Goal: Task Accomplishment & Management: Manage account settings

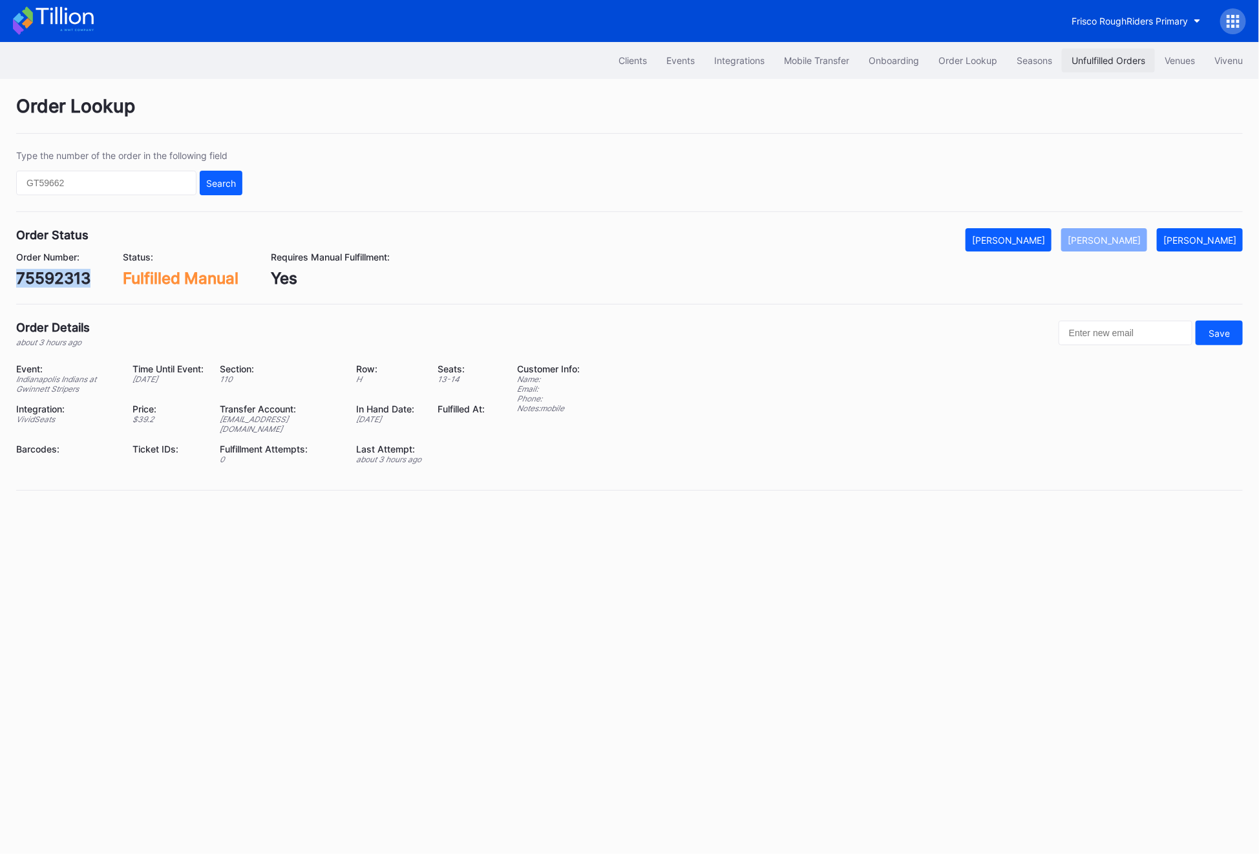
click at [1088, 67] on button "Unfulfilled Orders" at bounding box center [1108, 60] width 93 height 24
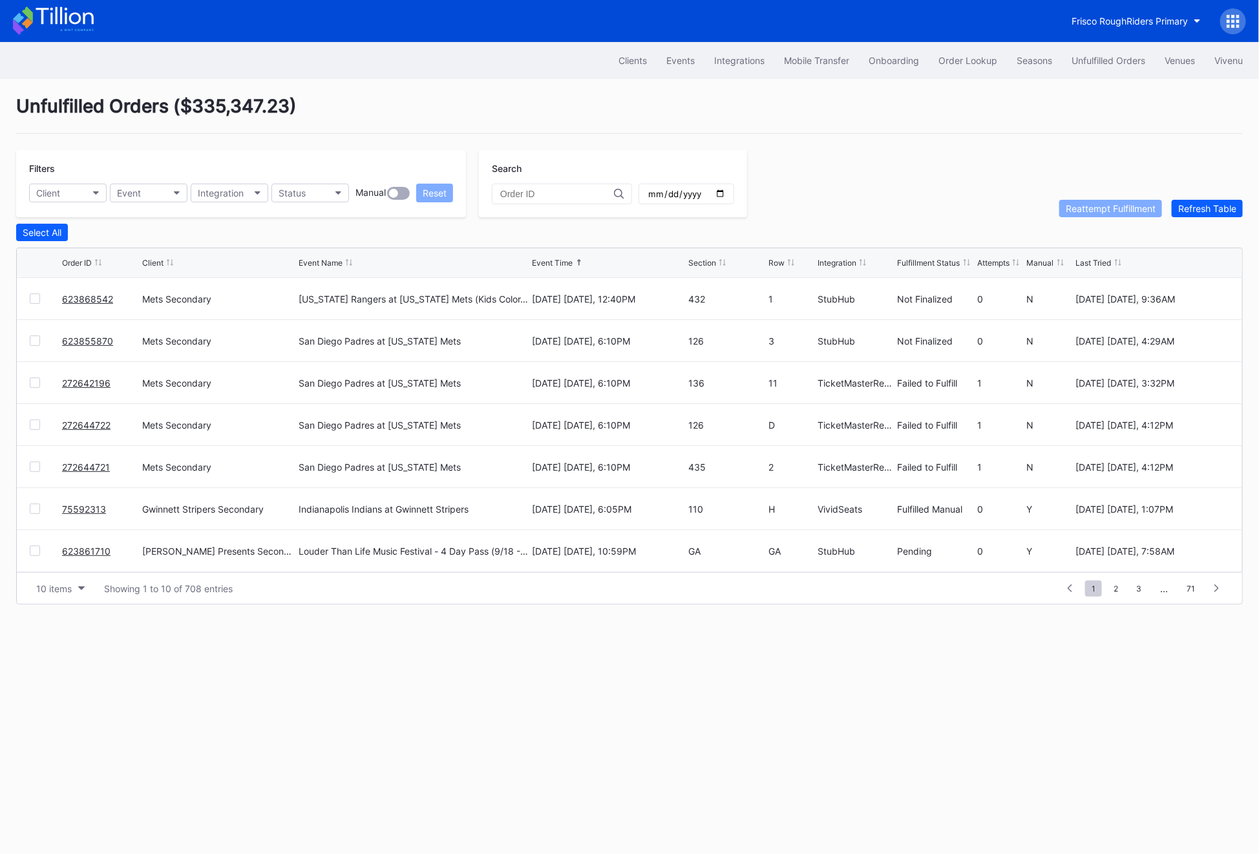
click at [1222, 180] on div "Filters Client Event Integration Status Manual Reset Search Reattempt Fulfillme…" at bounding box center [629, 183] width 1227 height 67
click at [1221, 191] on div "Filters Client Event Integration Status Manual Reset Search Reattempt Fulfillme…" at bounding box center [629, 183] width 1227 height 67
click at [1209, 204] on div "Refresh Table" at bounding box center [1207, 208] width 58 height 11
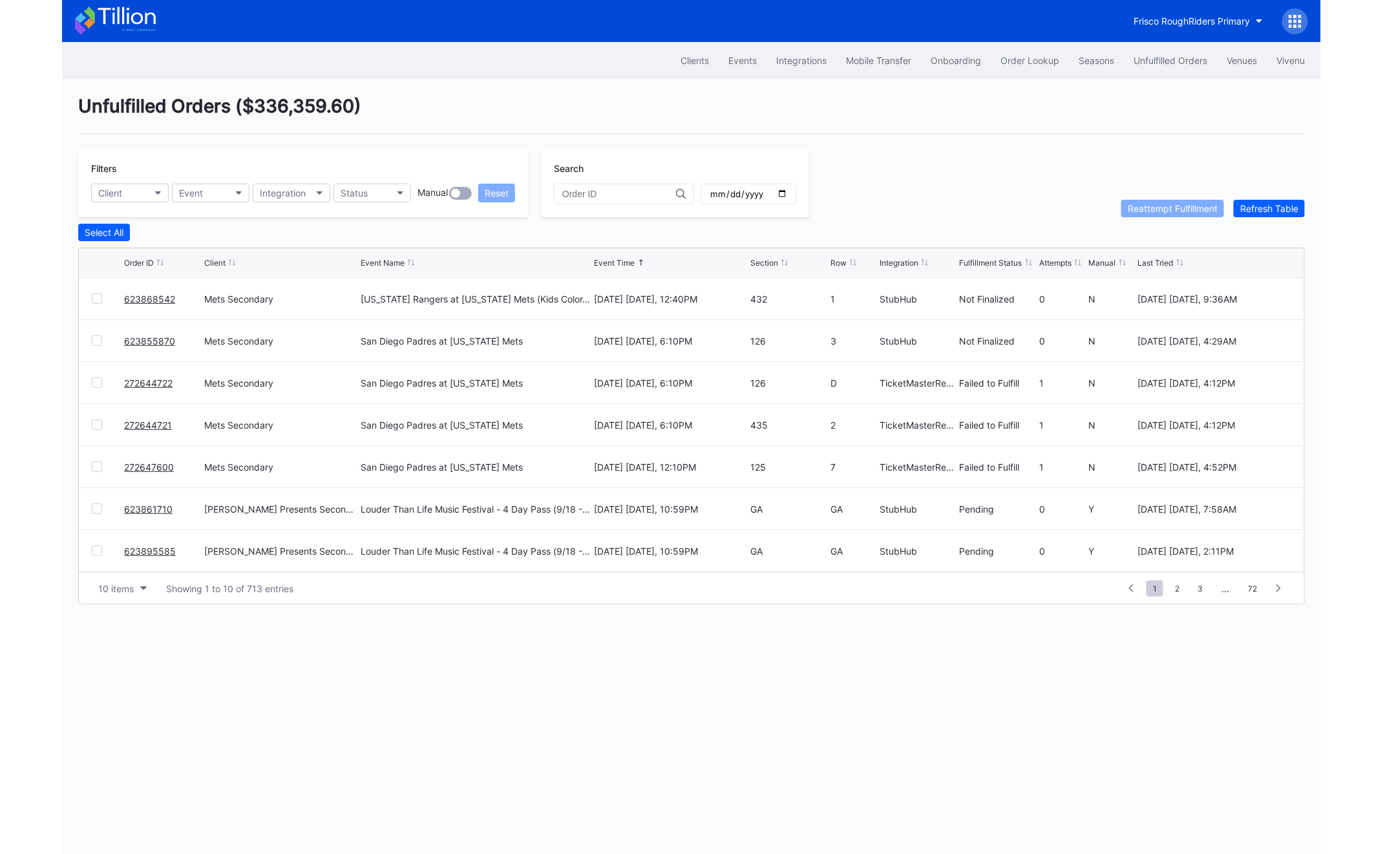
scroll to position [125, 0]
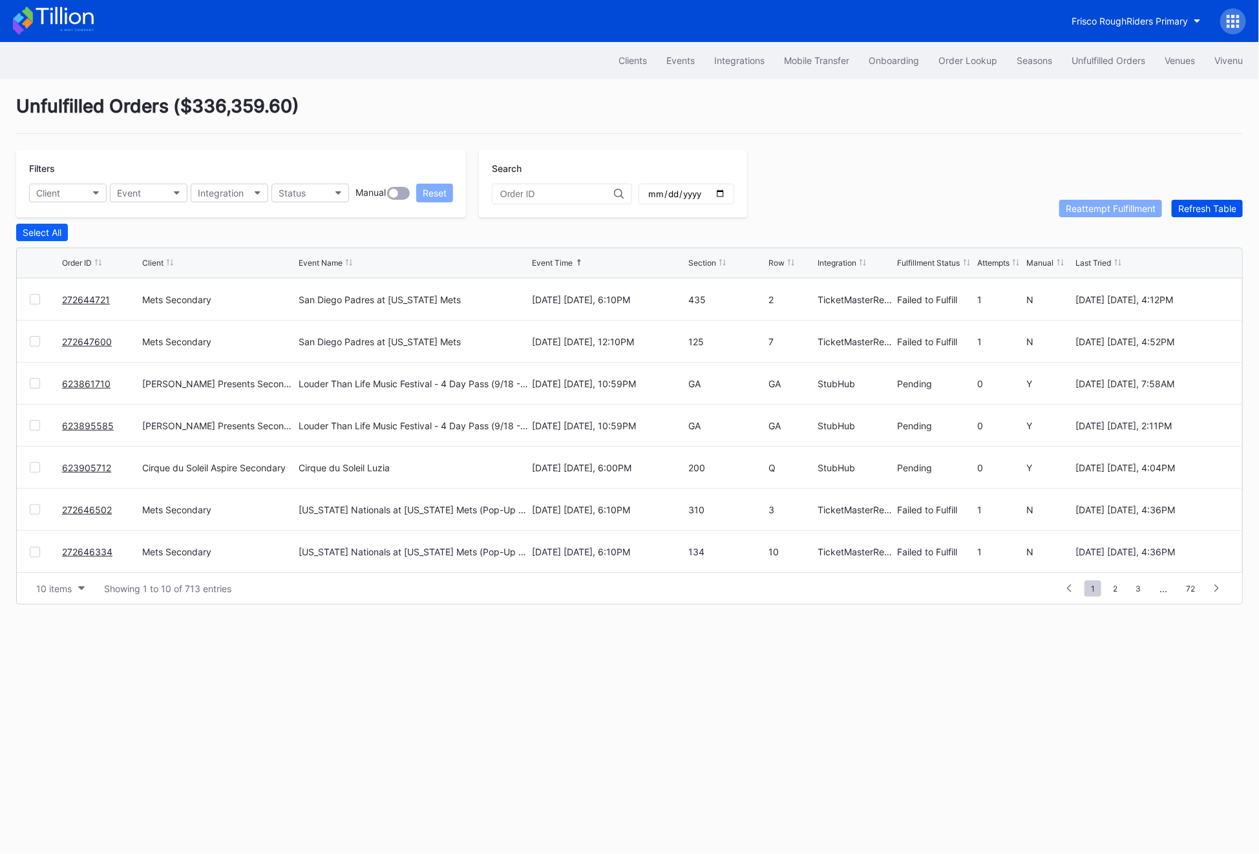
click at [1209, 212] on div "Refresh Table" at bounding box center [1207, 208] width 58 height 11
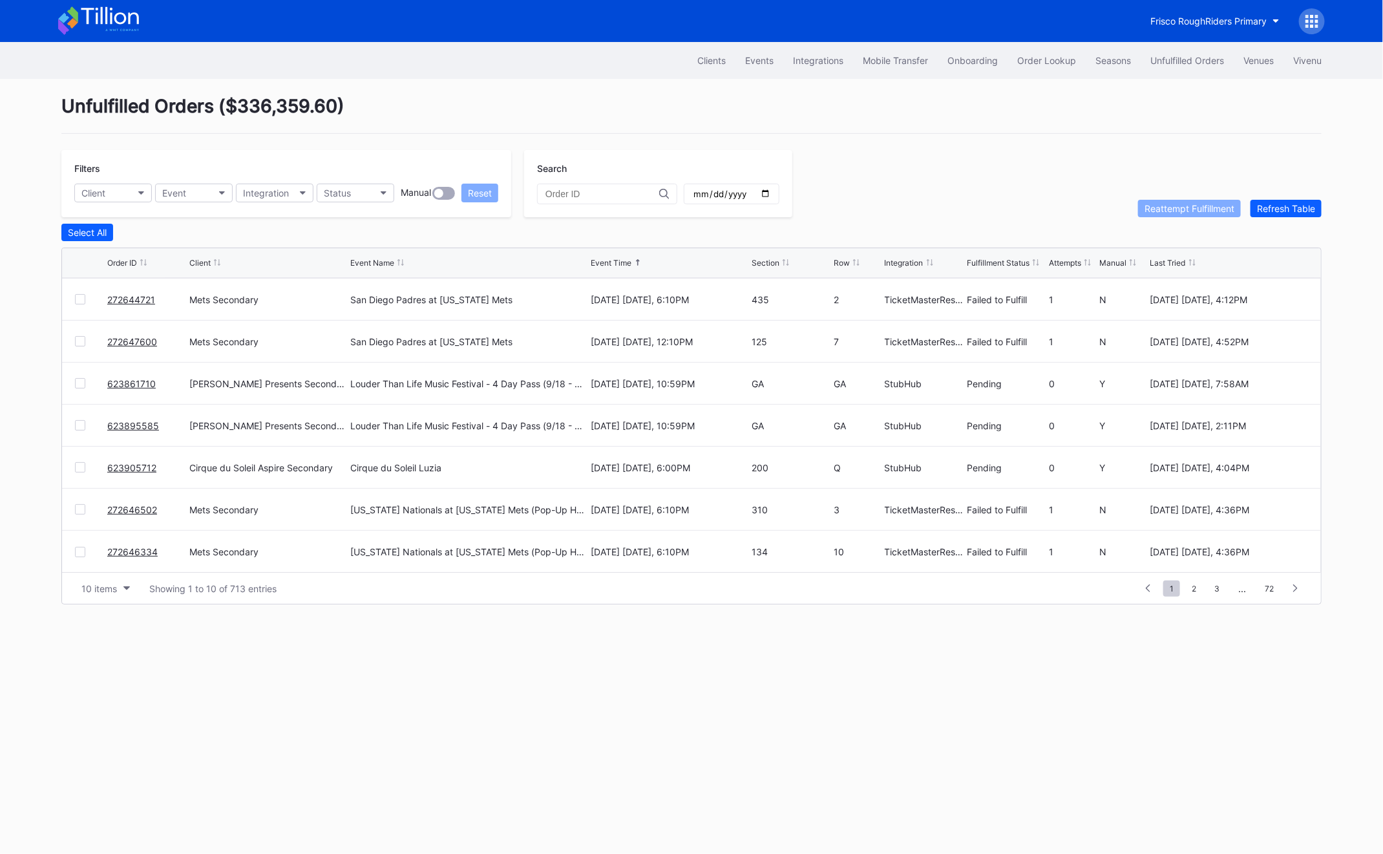
click at [76, 299] on div at bounding box center [80, 299] width 10 height 10
click at [81, 347] on div "272647600 Mets Secondary San Diego Padres at [US_STATE] Mets [DATE] [DATE], 12:…" at bounding box center [691, 342] width 1259 height 42
click at [1229, 211] on div "Reattempt Fulfillment" at bounding box center [1190, 208] width 90 height 11
click at [150, 467] on link "623905712" at bounding box center [131, 467] width 49 height 11
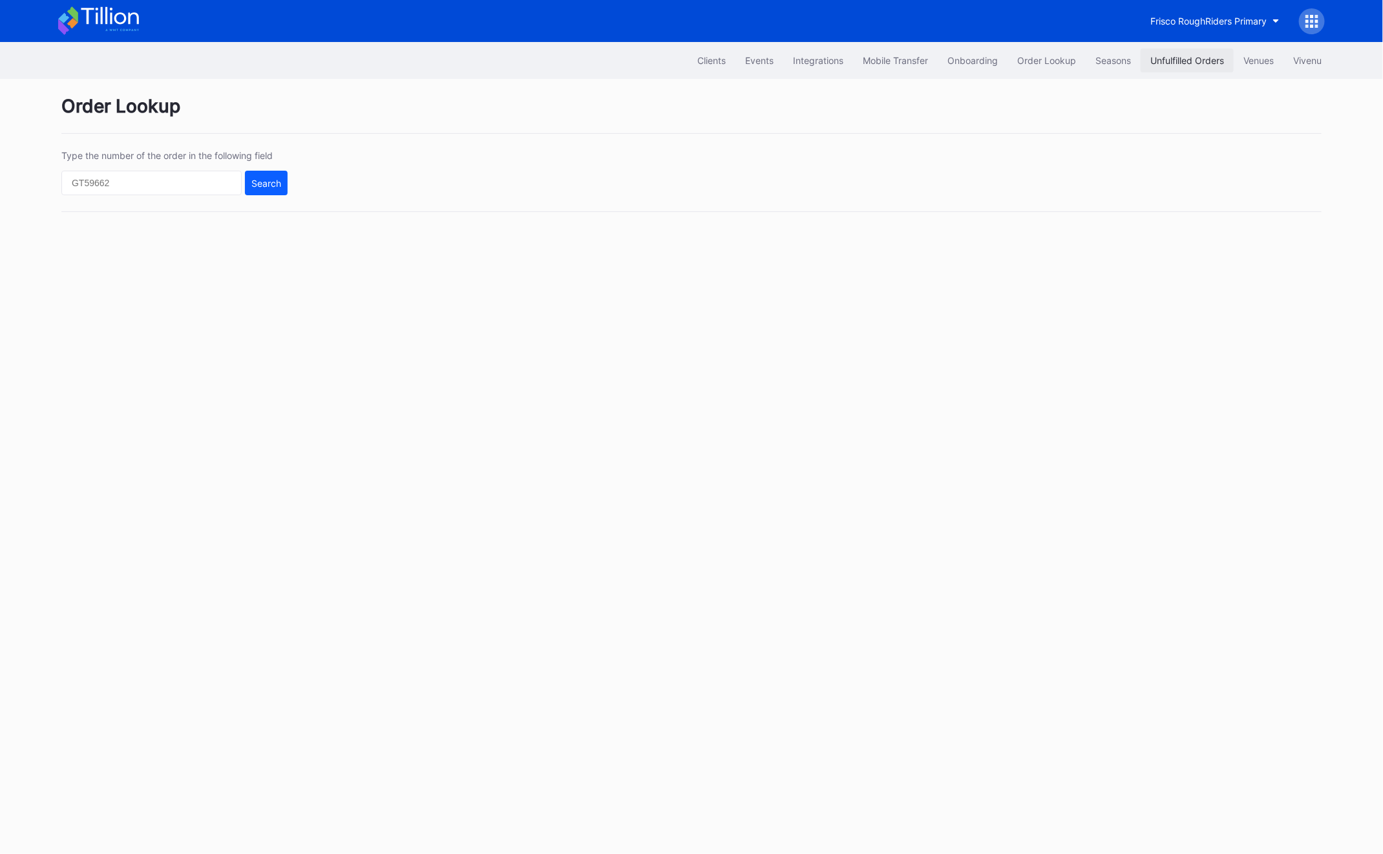
click at [1172, 57] on div "Unfulfilled Orders" at bounding box center [1187, 60] width 74 height 11
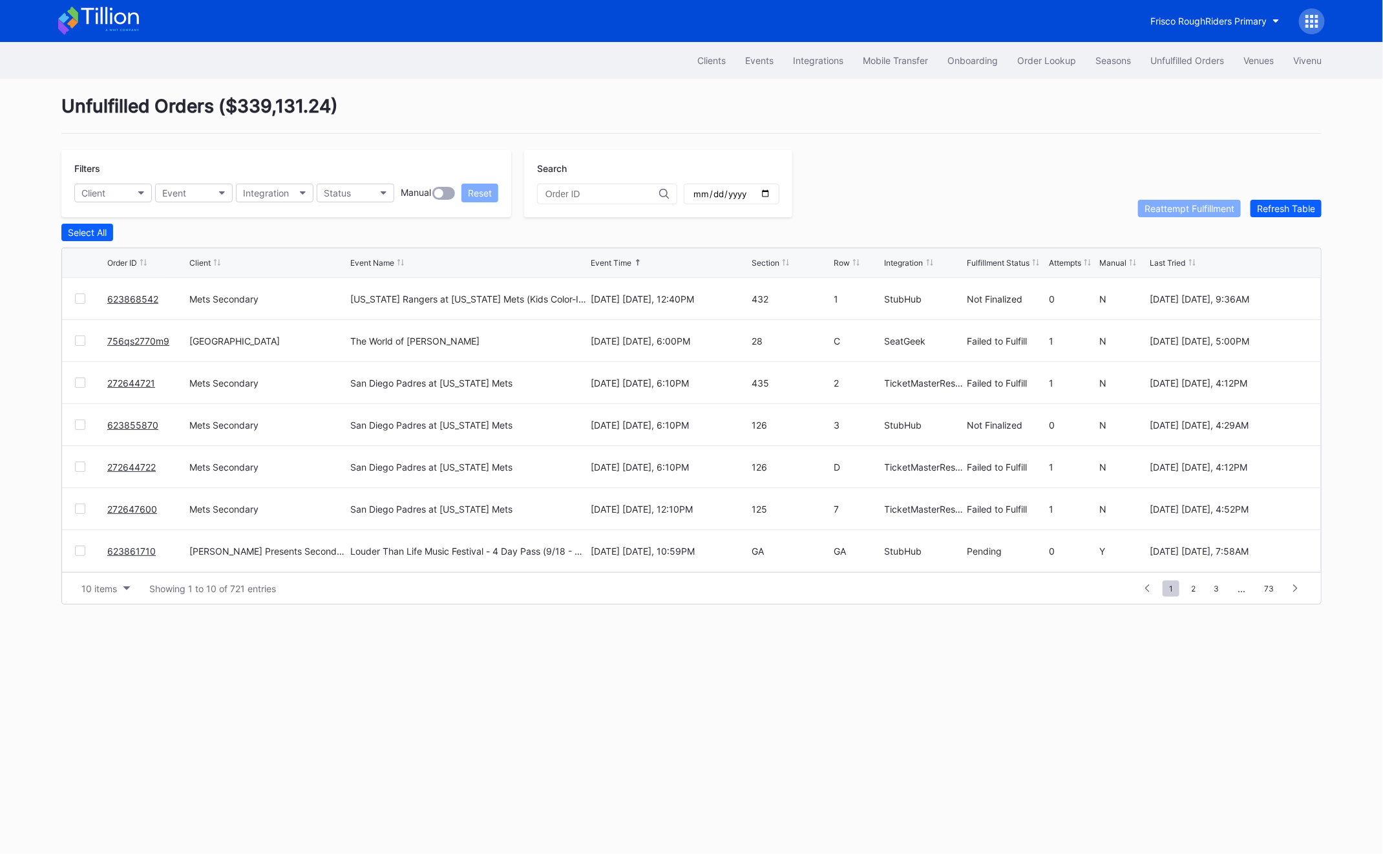
click at [133, 339] on link "756qs2770m9" at bounding box center [138, 340] width 62 height 11
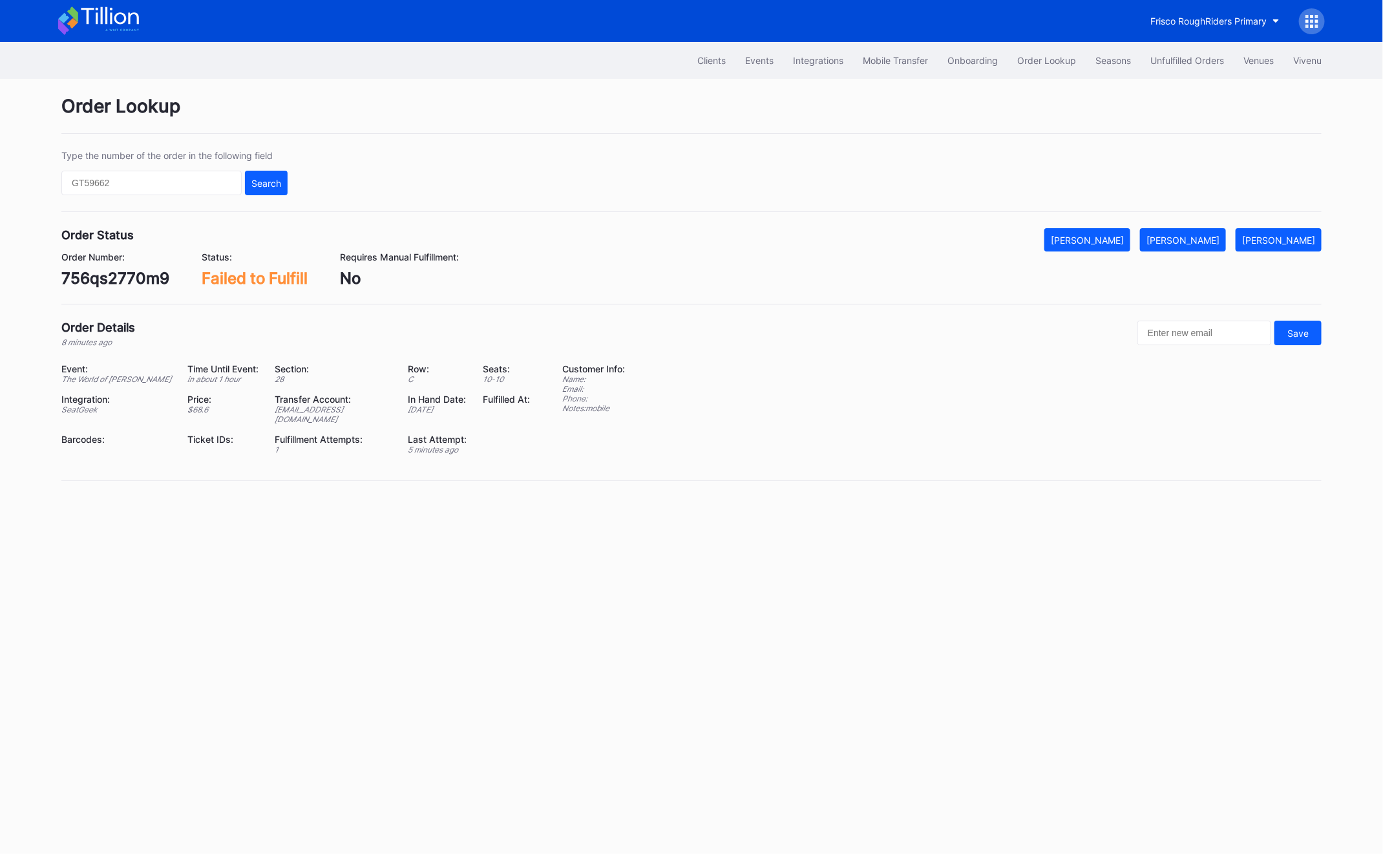
click at [107, 290] on div "Order Status Mark Cancelled Mark Fulfilled Mark Pending Order Number: 756qs2770…" at bounding box center [691, 266] width 1260 height 76
click at [107, 277] on div "756qs2770m9" at bounding box center [115, 278] width 108 height 19
copy div "756qs2770m9"
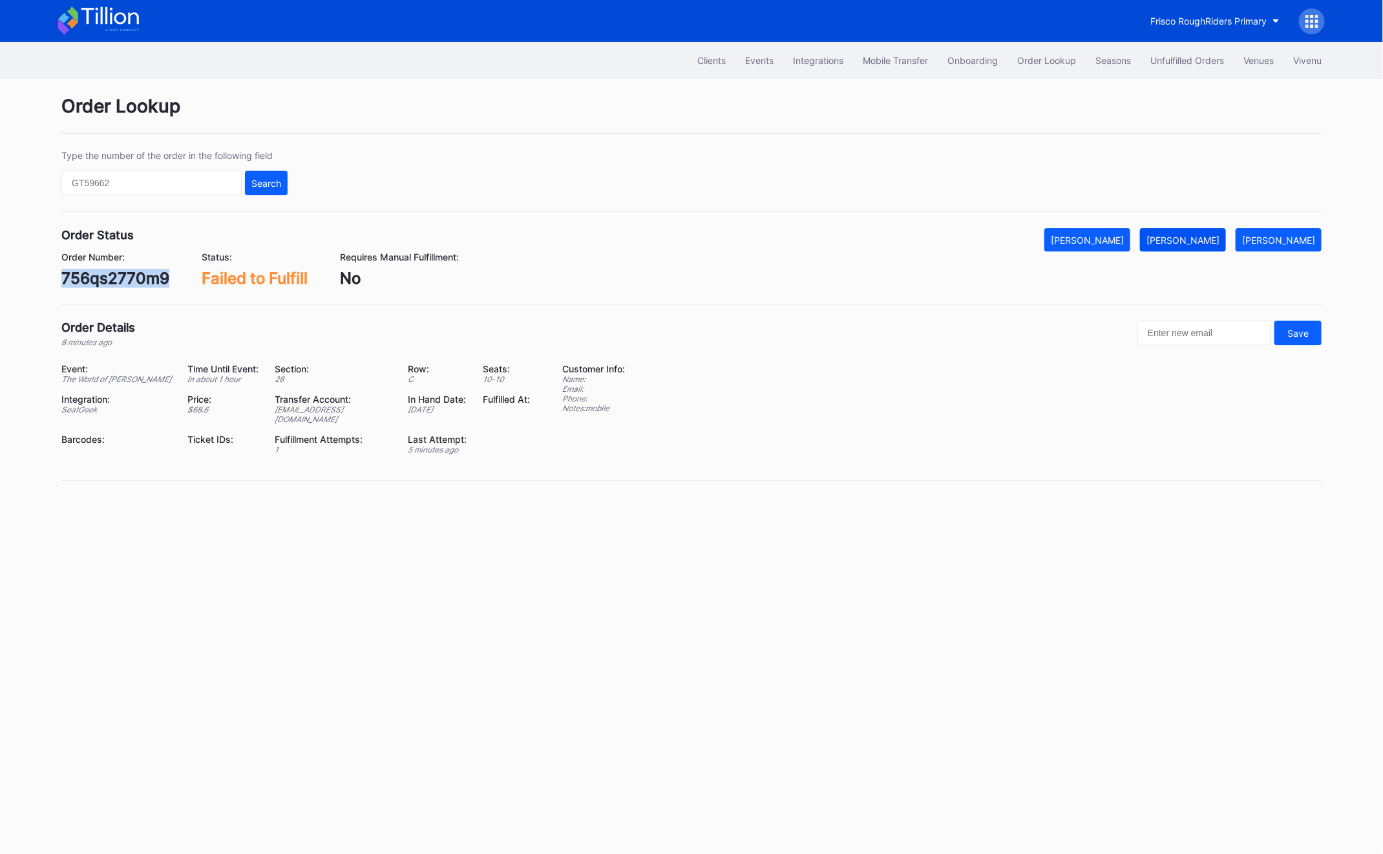
click at [1183, 240] on div "[PERSON_NAME]" at bounding box center [1183, 240] width 73 height 11
click at [1159, 56] on div "Unfulfilled Orders" at bounding box center [1187, 60] width 74 height 11
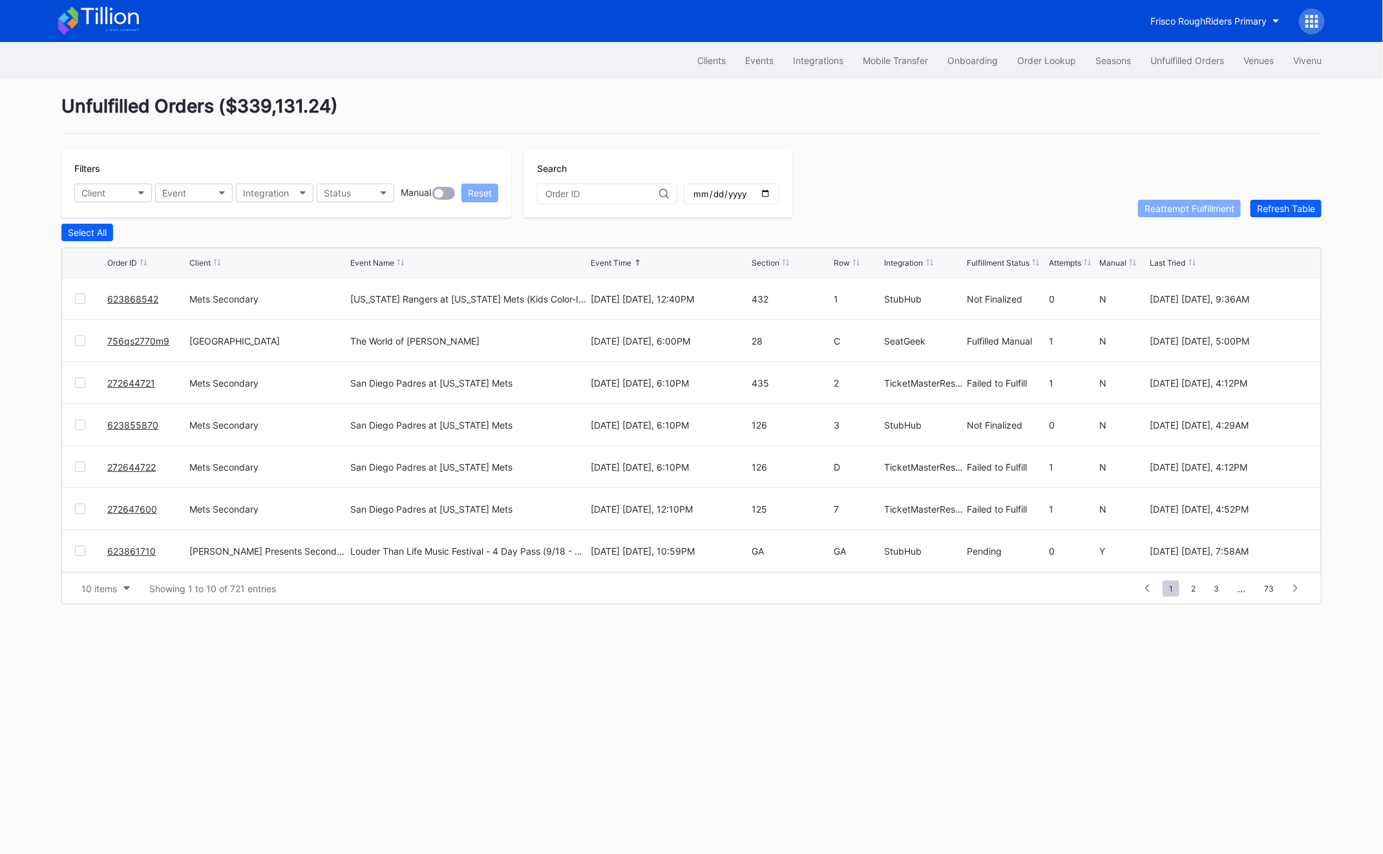
click at [81, 378] on div at bounding box center [80, 382] width 10 height 10
click at [83, 469] on div at bounding box center [80, 466] width 10 height 10
click at [84, 518] on div "272647600 Mets Secondary San Diego Padres at [US_STATE] Mets [DATE] [DATE], 12:…" at bounding box center [691, 509] width 1259 height 42
click at [82, 509] on div at bounding box center [80, 508] width 10 height 10
click at [1189, 207] on div "Reattempt Fulfillment" at bounding box center [1190, 208] width 90 height 11
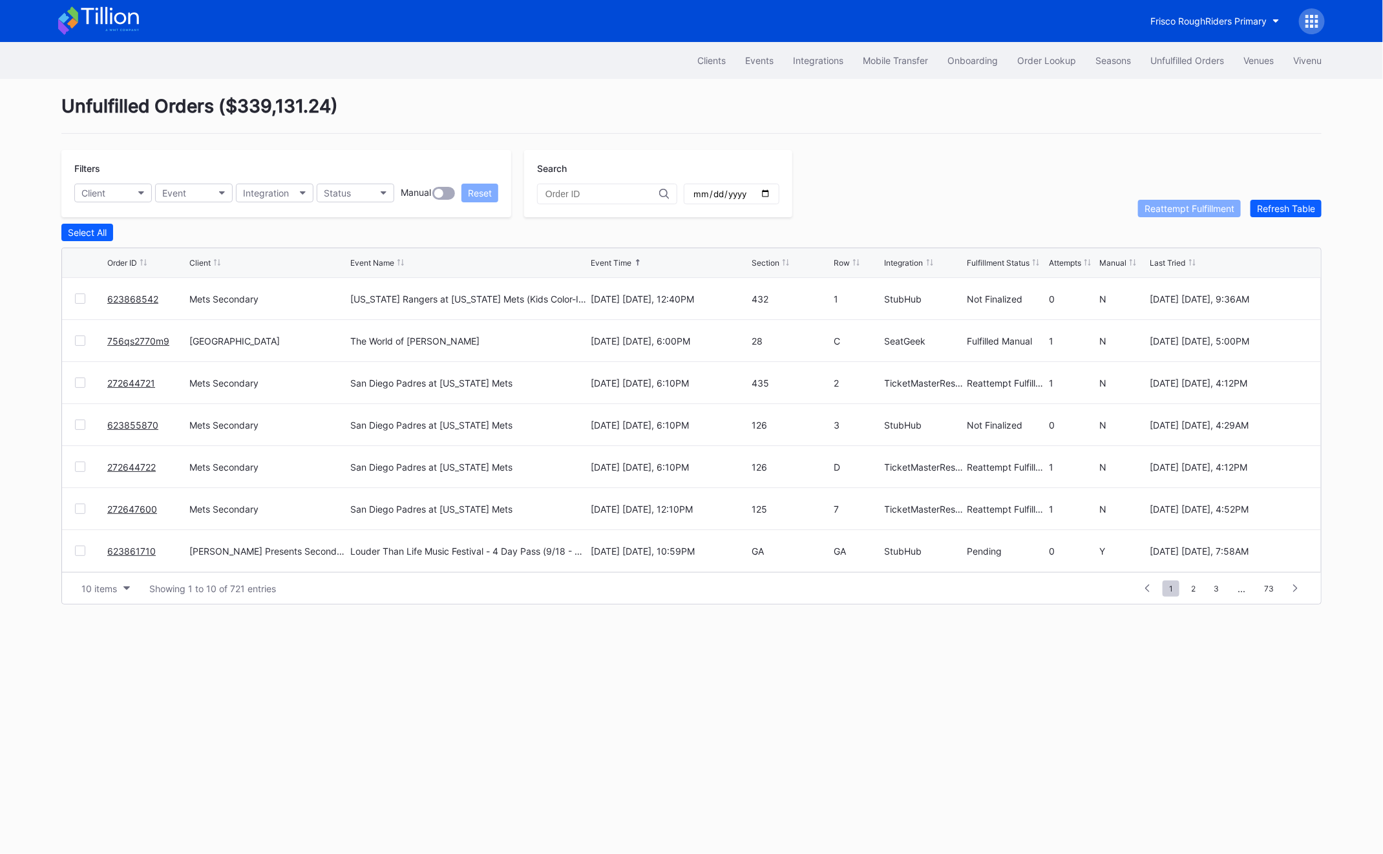
scroll to position [125, 0]
click at [130, 553] on link "623905712" at bounding box center [131, 551] width 49 height 11
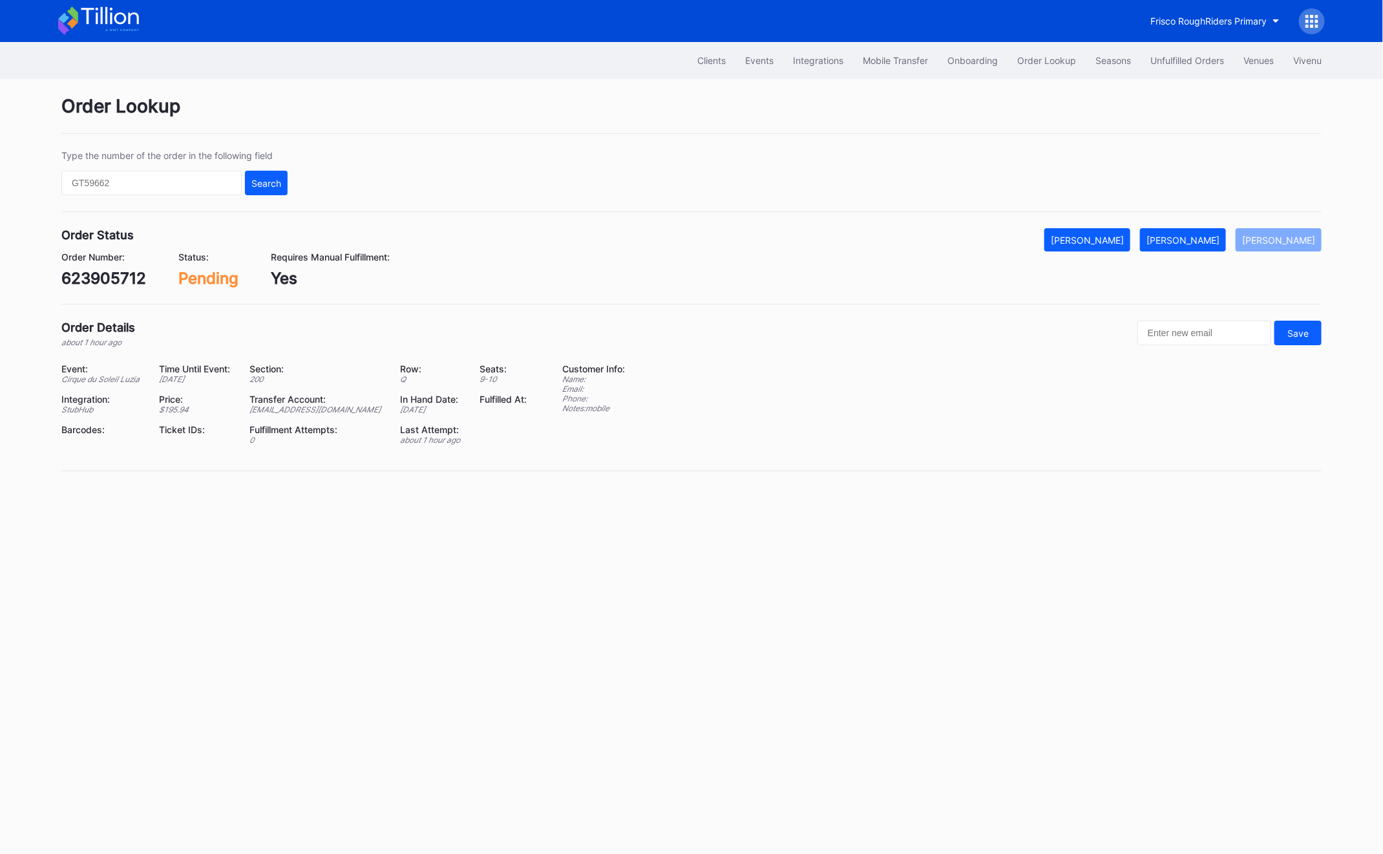
click at [70, 283] on div "623905712" at bounding box center [103, 278] width 85 height 19
copy div "623905712"
click at [1208, 231] on button "[PERSON_NAME]" at bounding box center [1183, 239] width 86 height 23
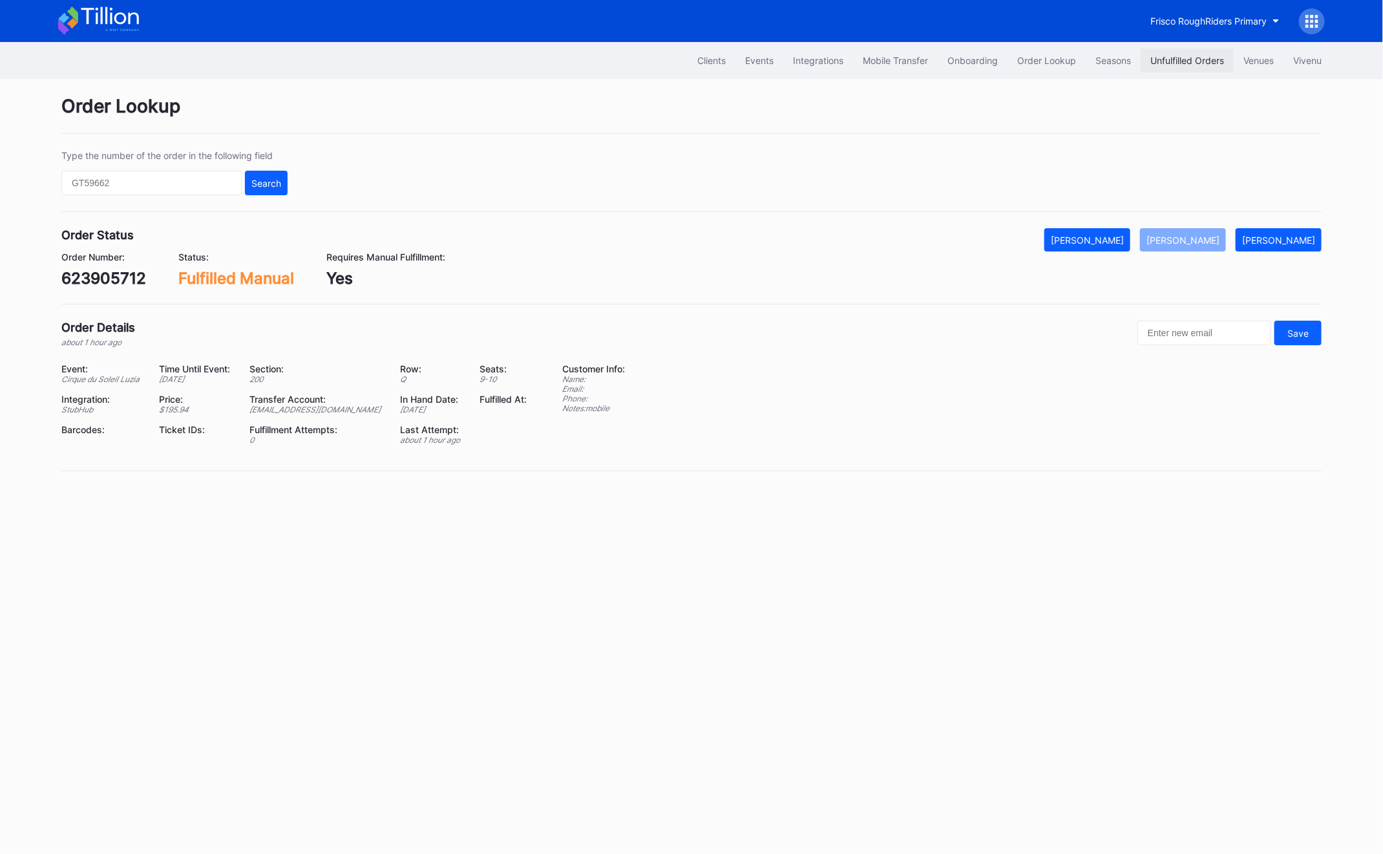
click at [1200, 72] on button "Unfulfilled Orders" at bounding box center [1187, 60] width 93 height 24
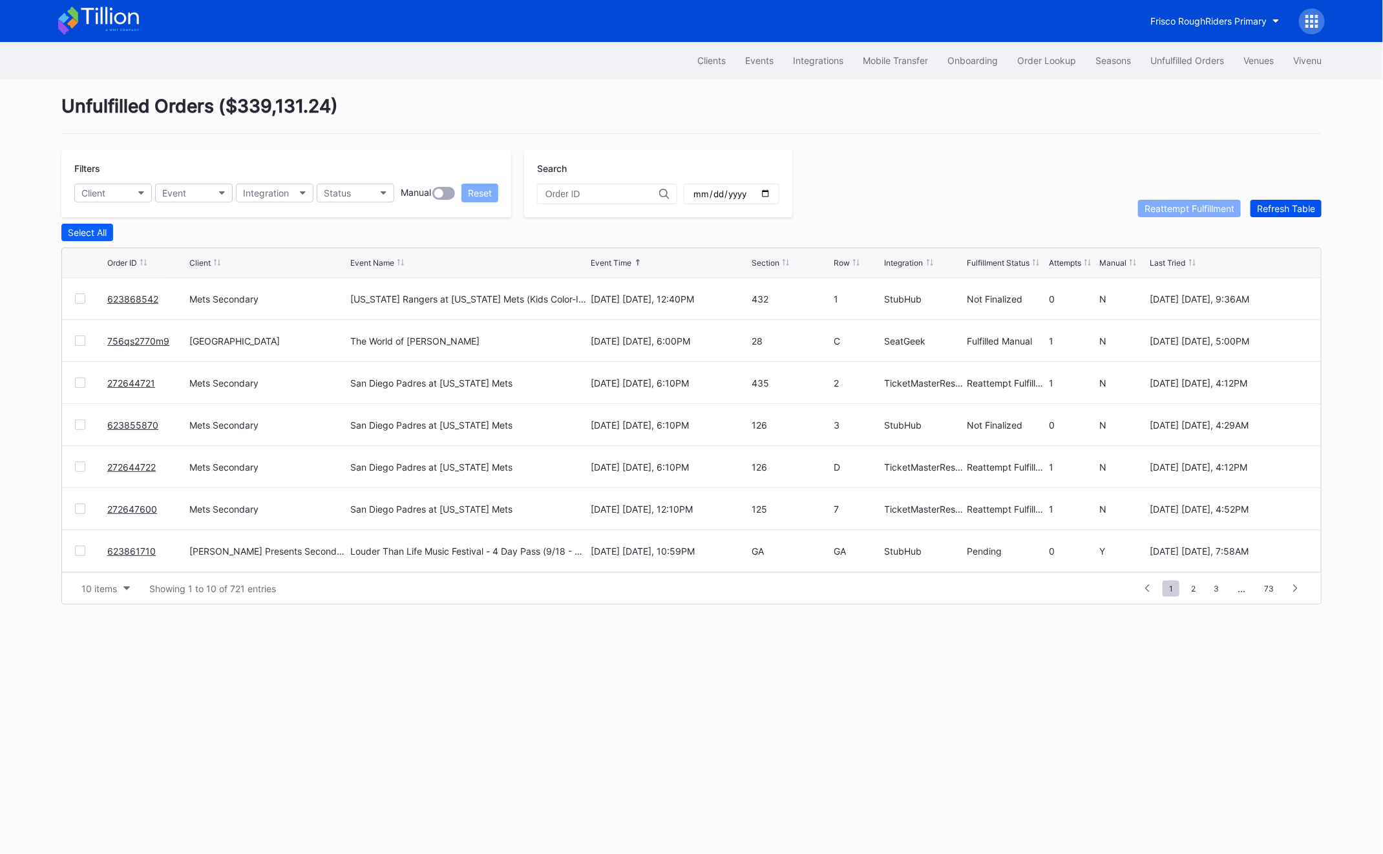
click at [1296, 206] on div "Refresh Table" at bounding box center [1286, 208] width 58 height 11
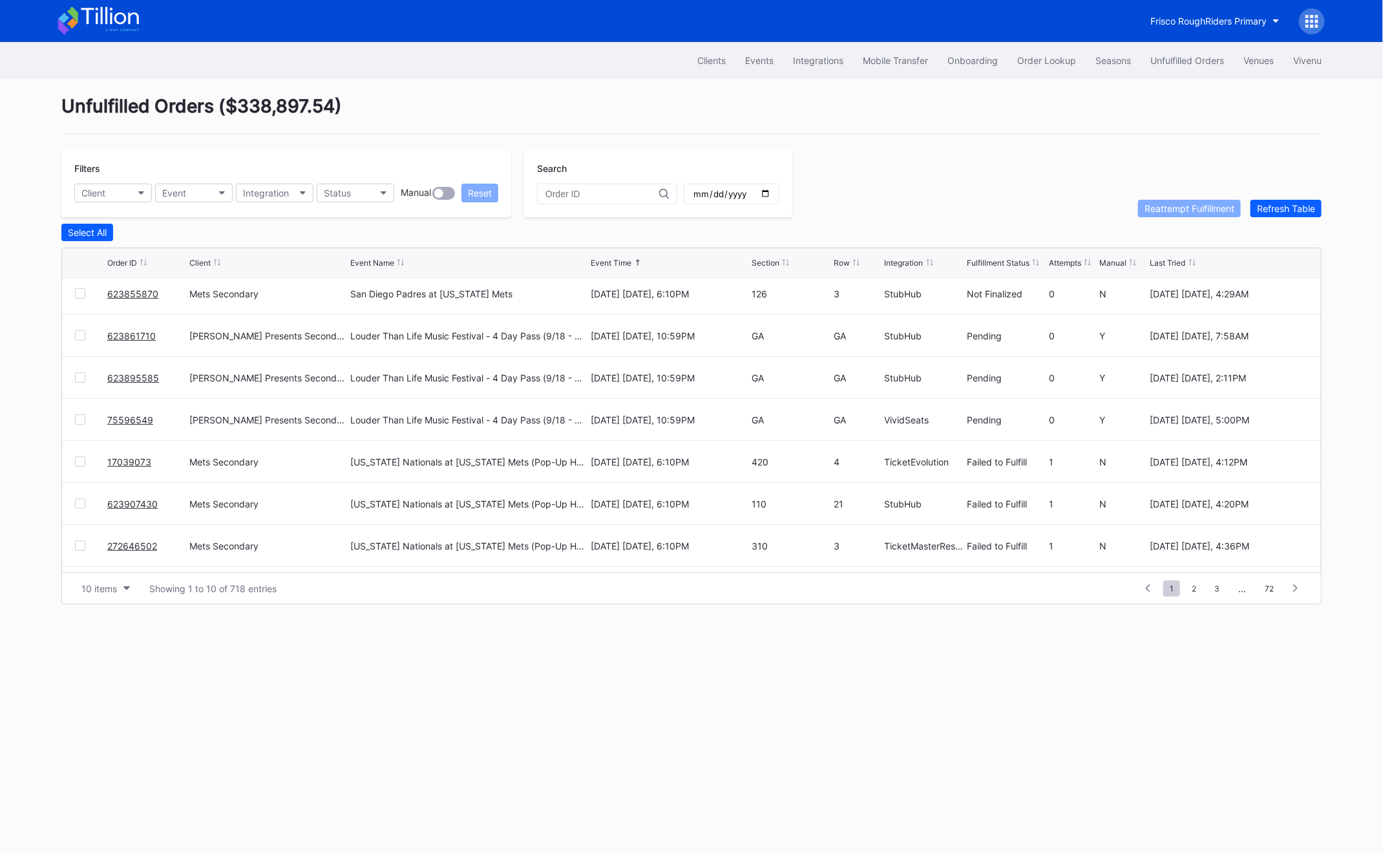
scroll to position [65, 0]
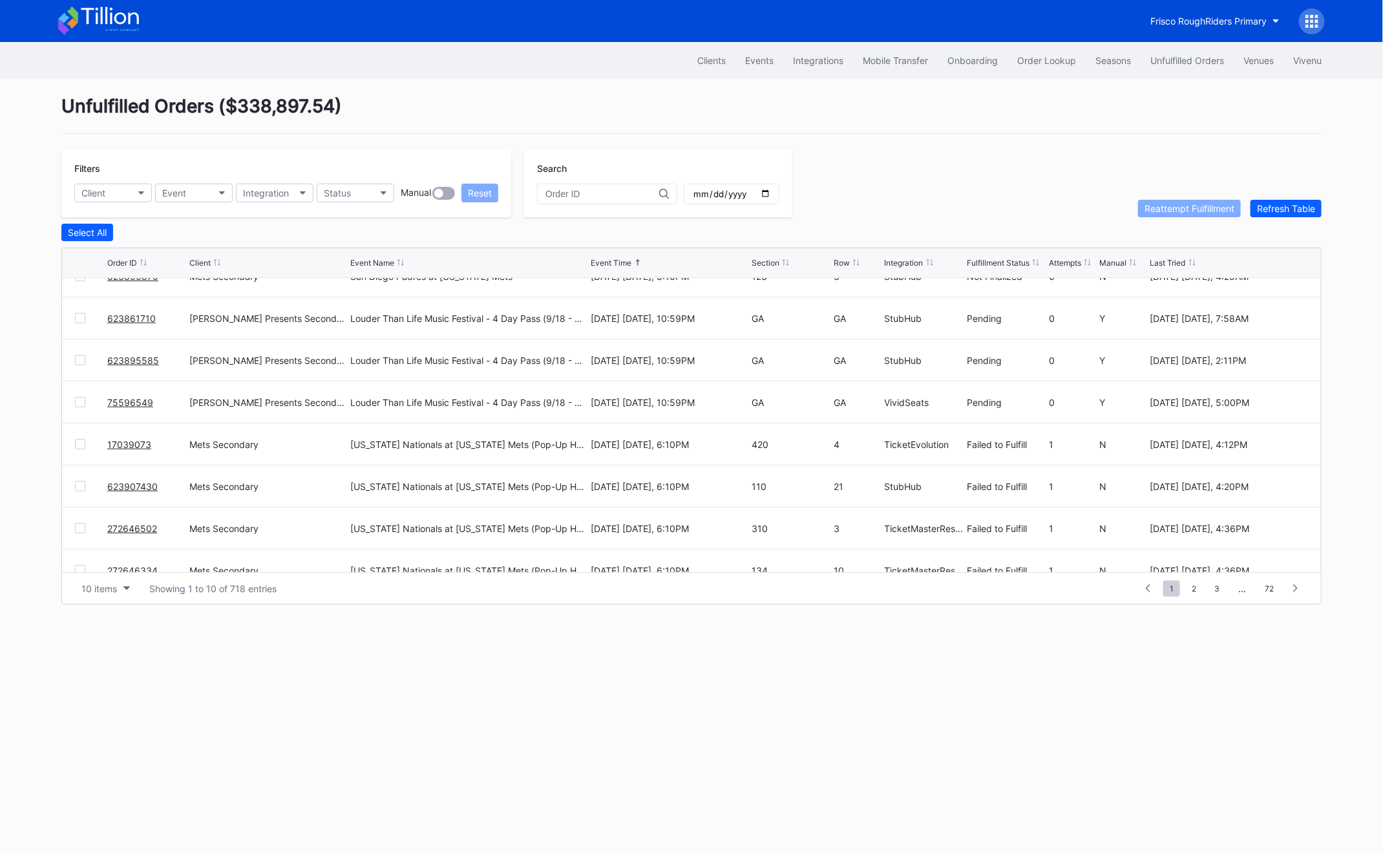
click at [122, 445] on link "17039073" at bounding box center [129, 444] width 44 height 11
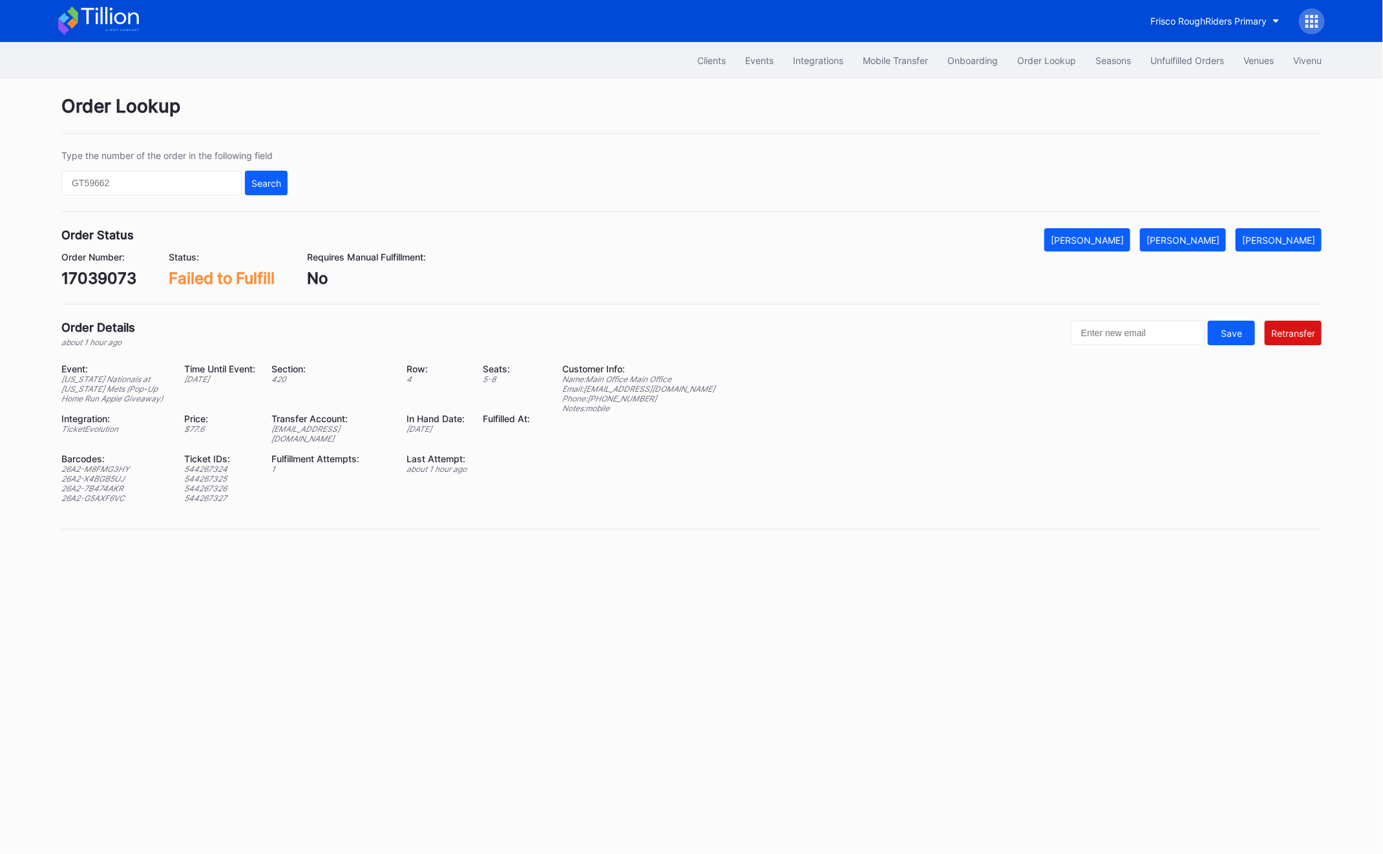
click at [101, 284] on div "17039073" at bounding box center [98, 278] width 75 height 19
copy div "17039073"
click at [119, 472] on div "26A2-M8FMG3HY" at bounding box center [114, 469] width 107 height 10
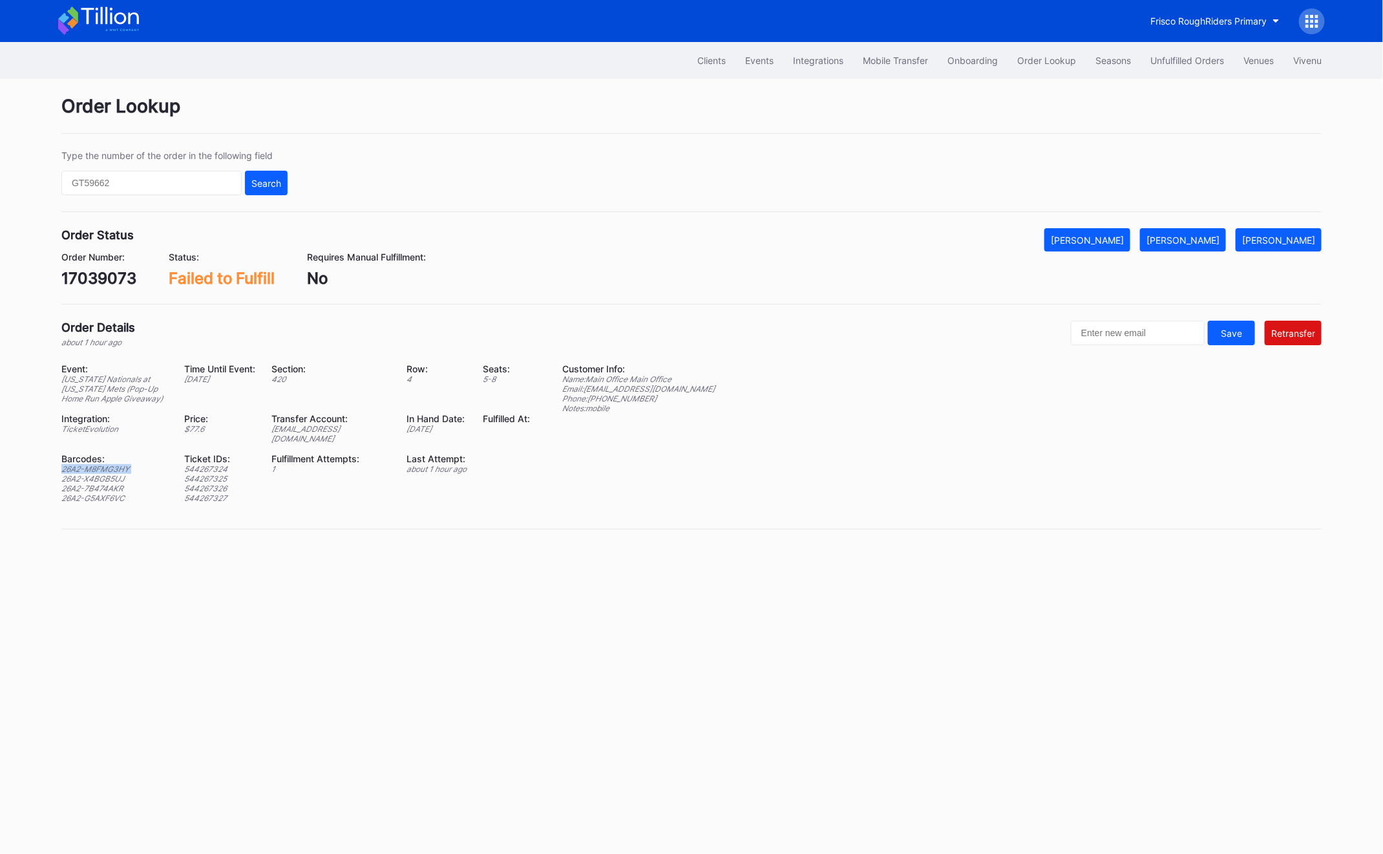
click at [119, 472] on div "26A2-M8FMG3HY" at bounding box center [114, 469] width 107 height 10
copy div "26A2-M8FMG3HY"
click at [96, 479] on div "26A2-X4BGB5UJ" at bounding box center [114, 479] width 107 height 10
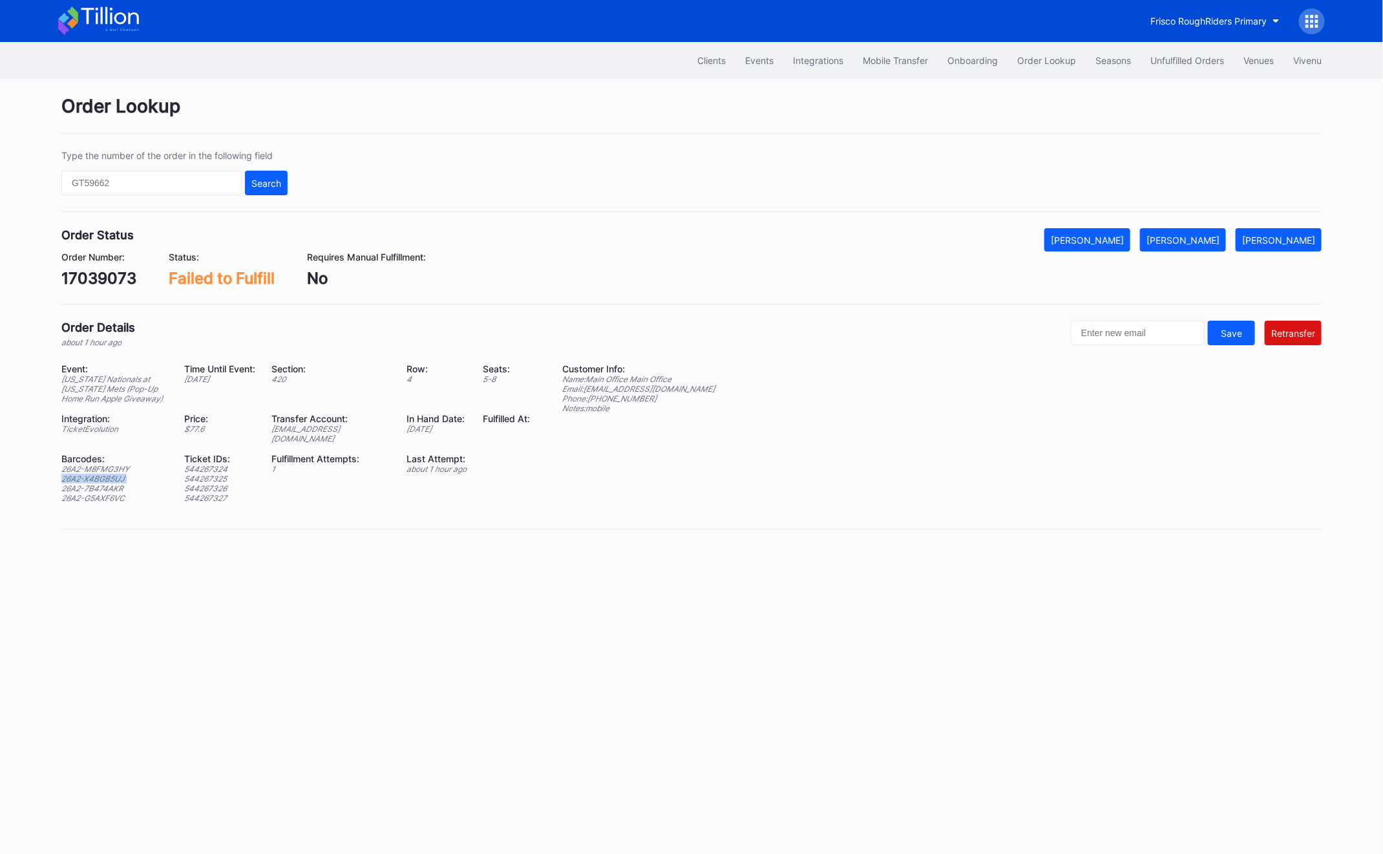
copy div "26A2-X4BGB5UJ"
click at [111, 491] on div "26A2-7B474AKR" at bounding box center [114, 488] width 107 height 10
copy div "26A2-7B474AKR"
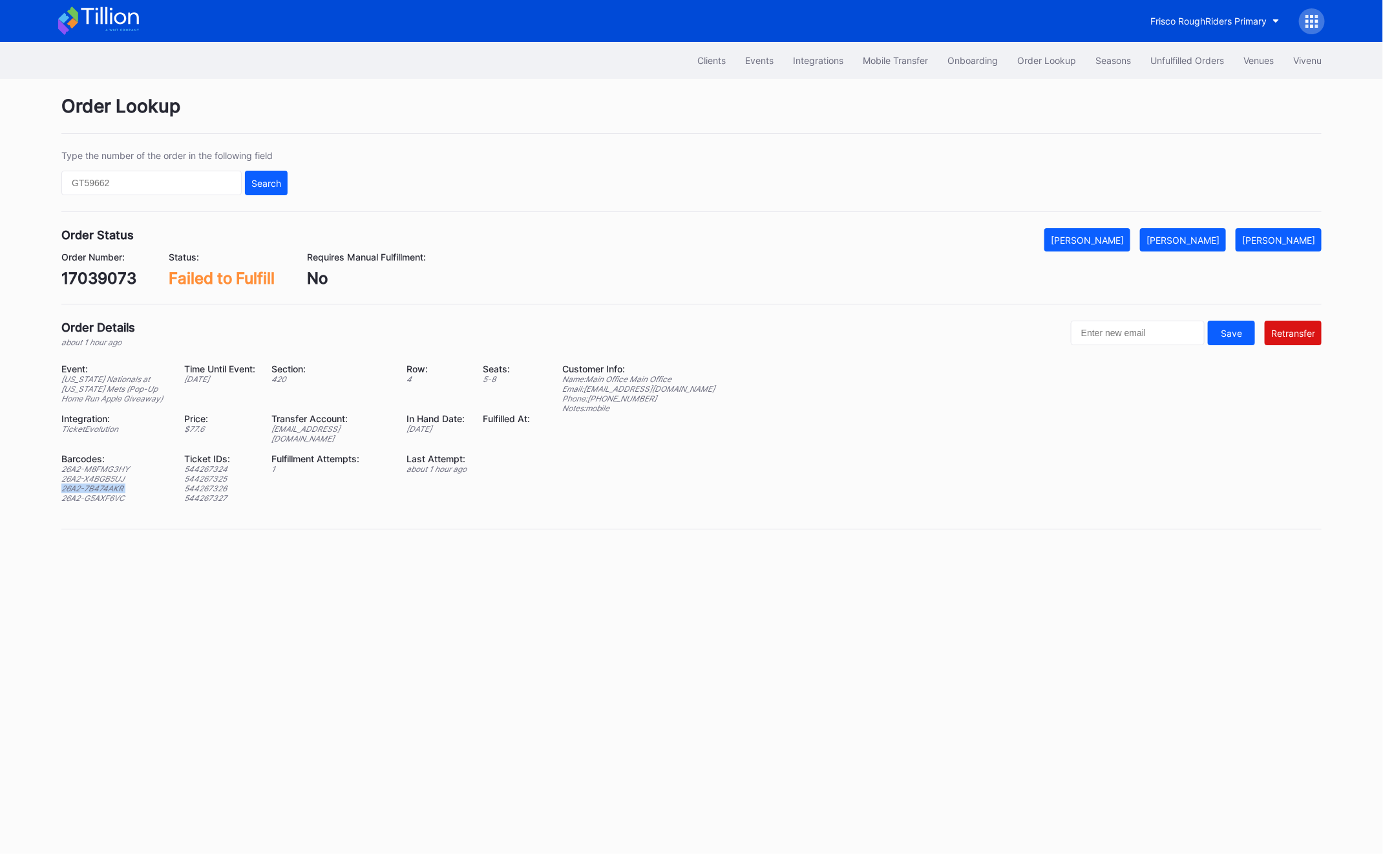
click at [69, 504] on div "Event: Washington Nationals at New York Mets (Pop-Up Home Run Apple Giveaway) T…" at bounding box center [303, 437] width 485 height 149
copy div "26A2-G5AXF6VC"
click at [1200, 236] on div "[PERSON_NAME]" at bounding box center [1183, 240] width 73 height 11
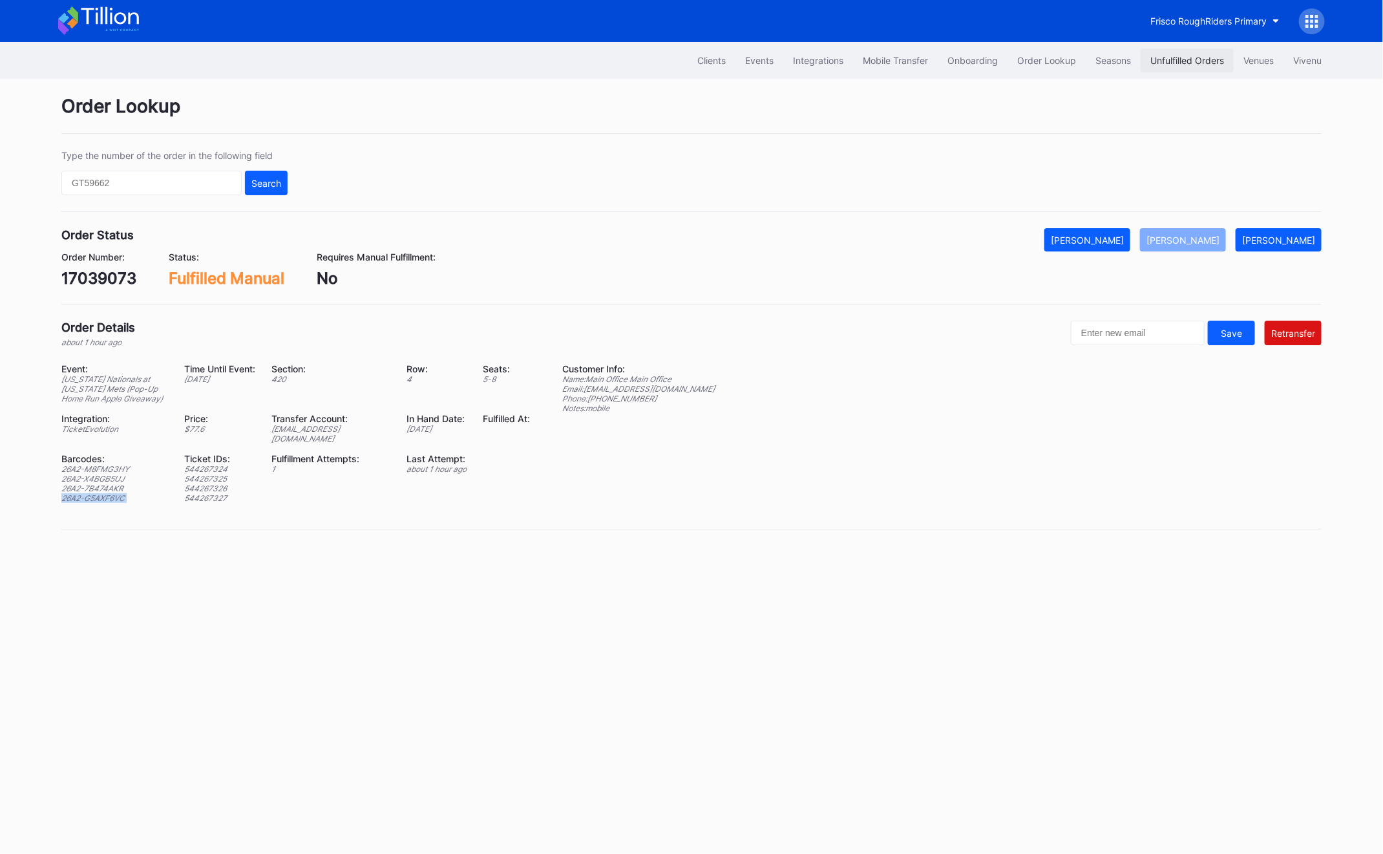
click at [1162, 64] on div "Unfulfilled Orders" at bounding box center [1187, 60] width 74 height 11
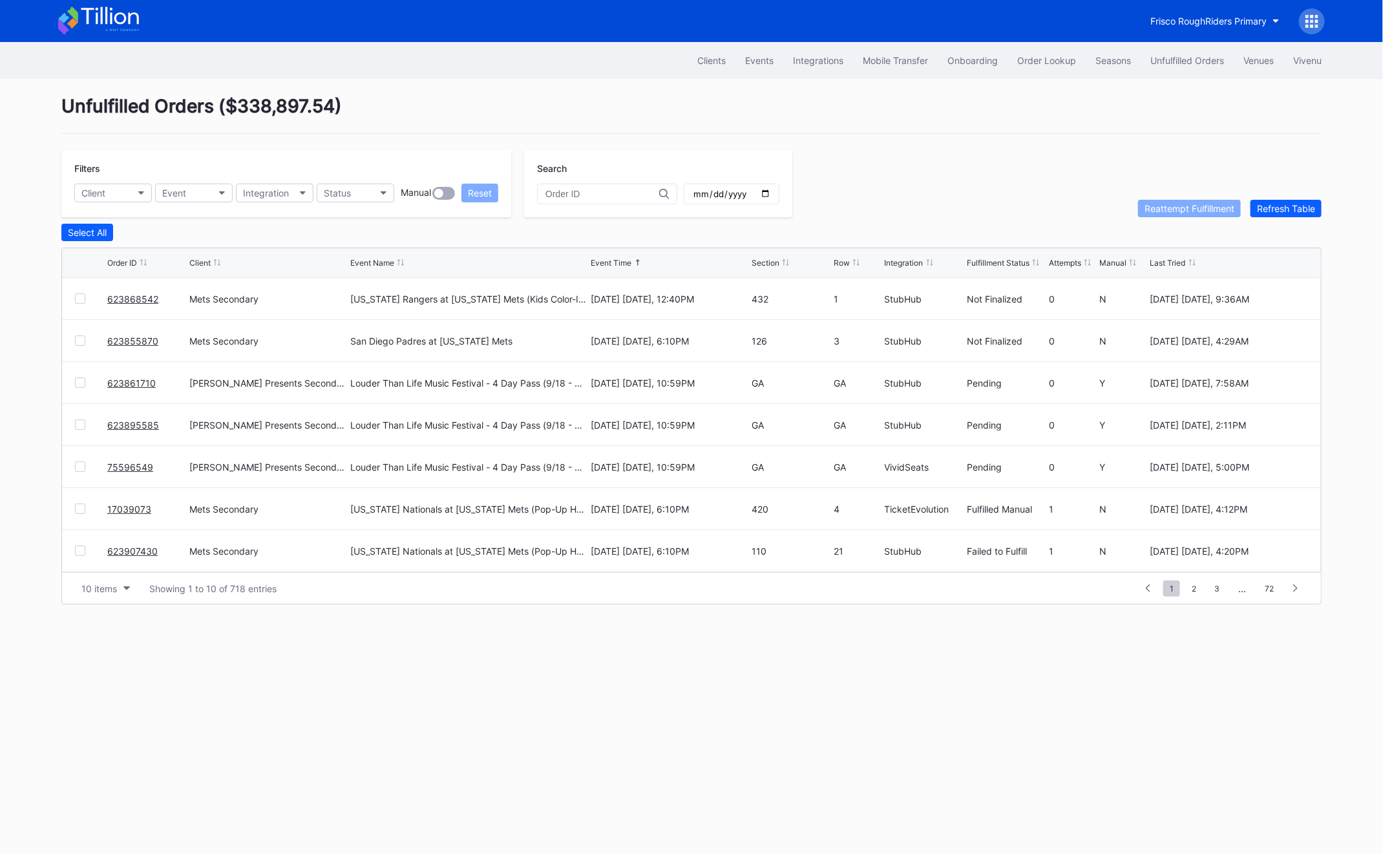
scroll to position [125, 0]
click at [77, 504] on div at bounding box center [80, 509] width 10 height 10
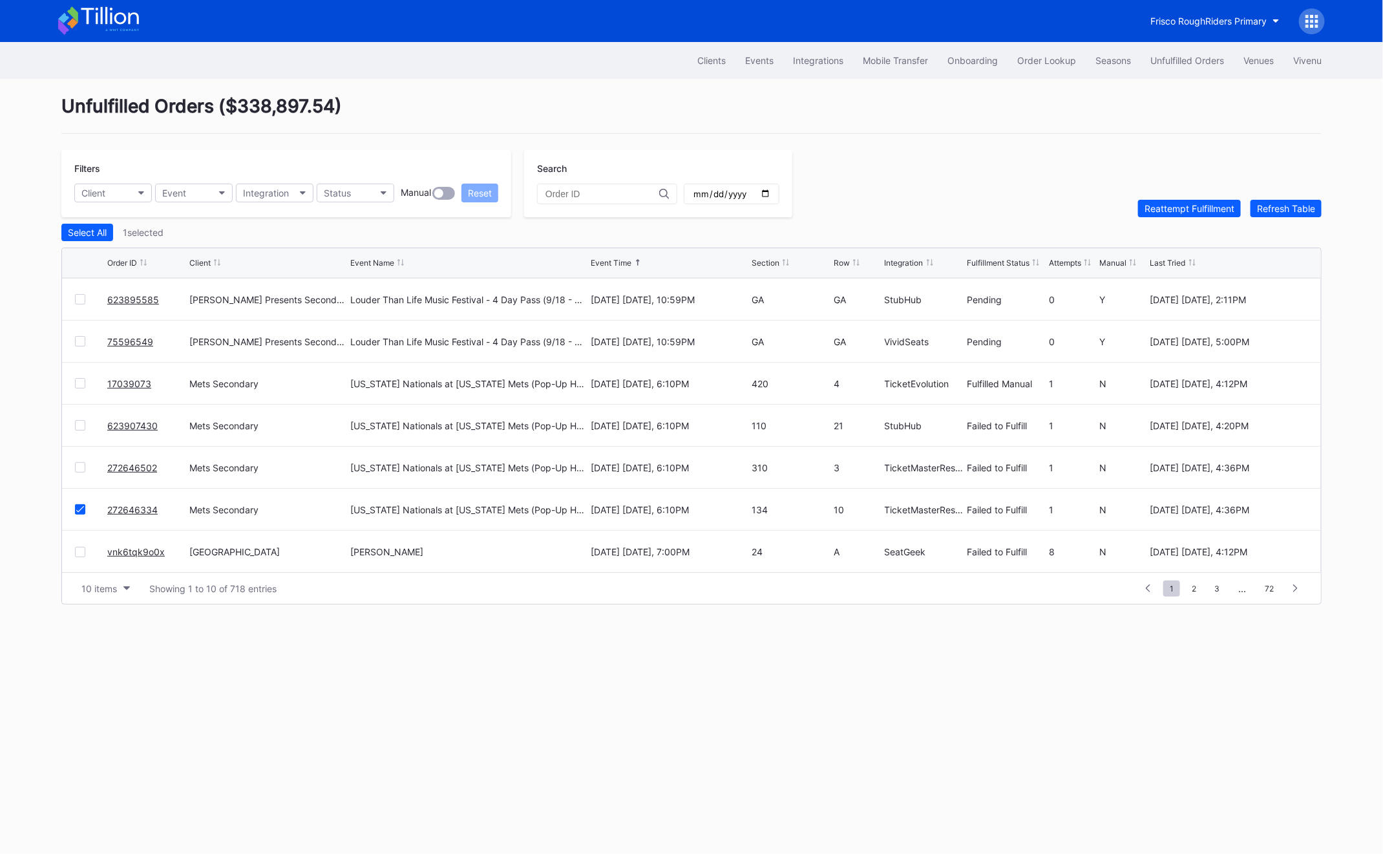
click at [81, 466] on div at bounding box center [80, 467] width 10 height 10
click at [79, 427] on div at bounding box center [80, 425] width 10 height 10
click at [1162, 214] on button "Reattempt Fulfillment" at bounding box center [1189, 208] width 103 height 17
click at [155, 553] on link "vnk6tqk9o0x" at bounding box center [136, 551] width 58 height 11
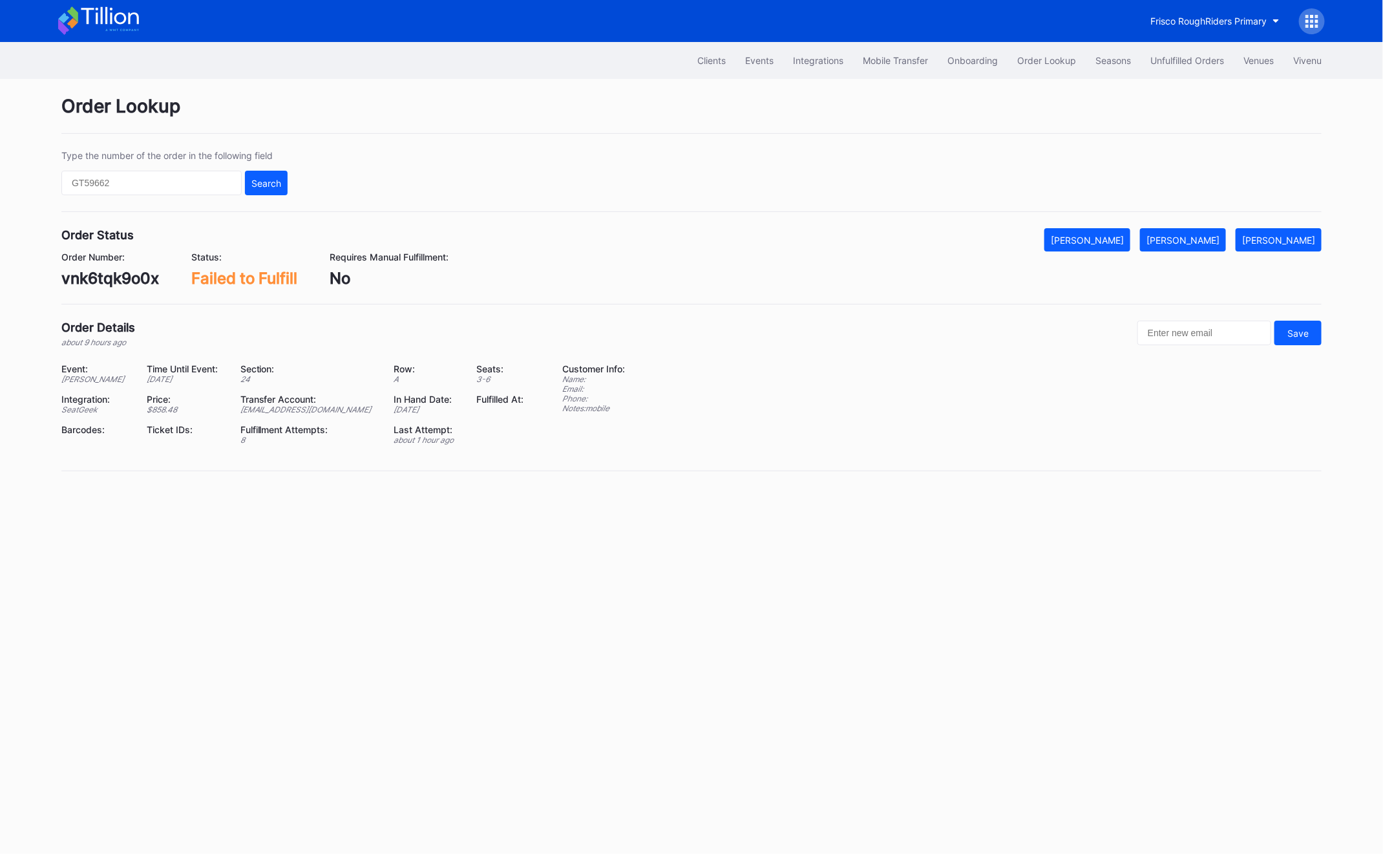
click at [105, 273] on div "vnk6tqk9o0x" at bounding box center [110, 278] width 98 height 19
copy div "vnk6tqk9o0x"
click at [1201, 235] on div "[PERSON_NAME]" at bounding box center [1183, 240] width 73 height 11
click at [1190, 65] on div "Unfulfilled Orders" at bounding box center [1187, 60] width 74 height 11
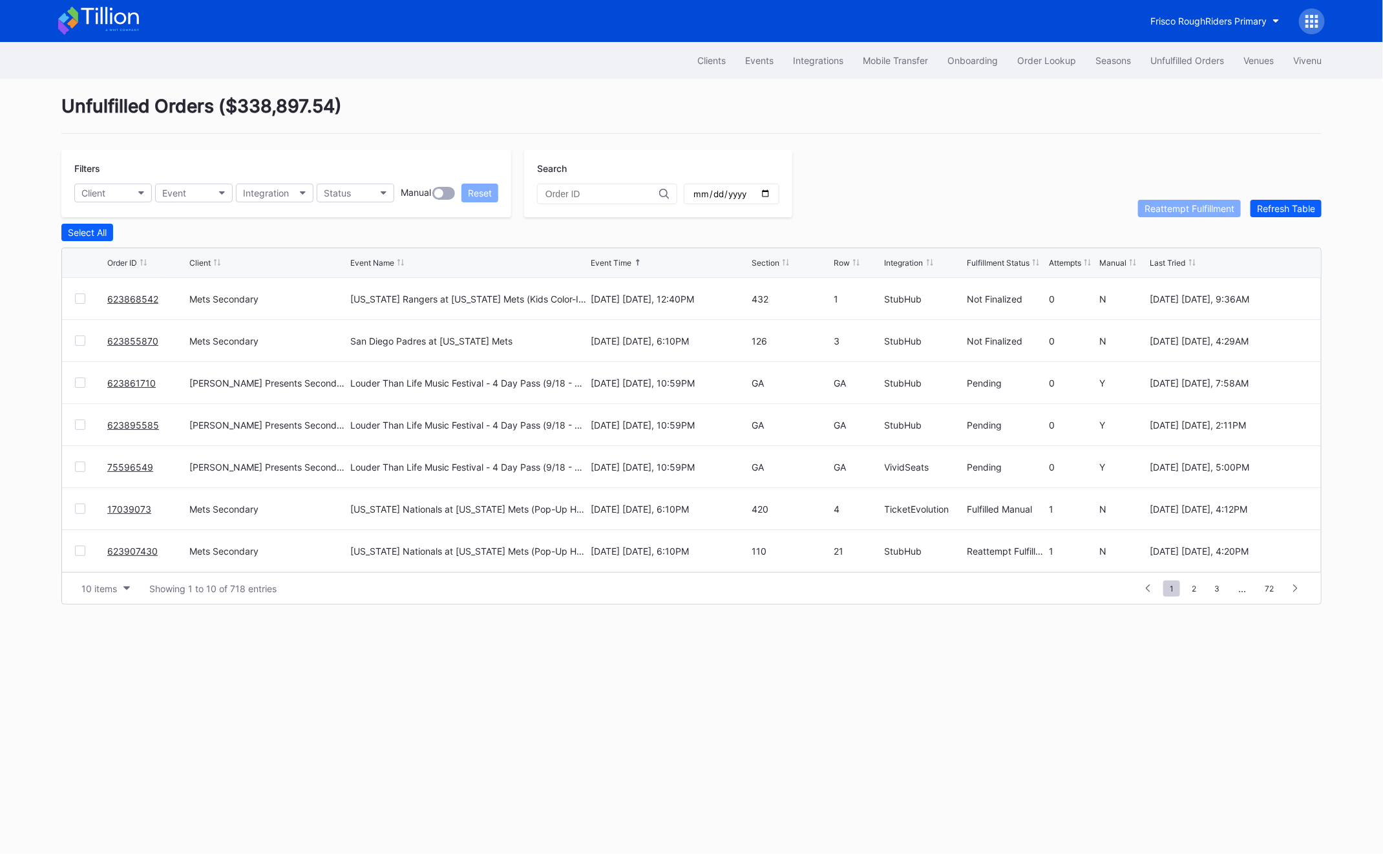
scroll to position [125, 0]
click at [131, 547] on link "vnk6tqk9o0x" at bounding box center [136, 551] width 58 height 11
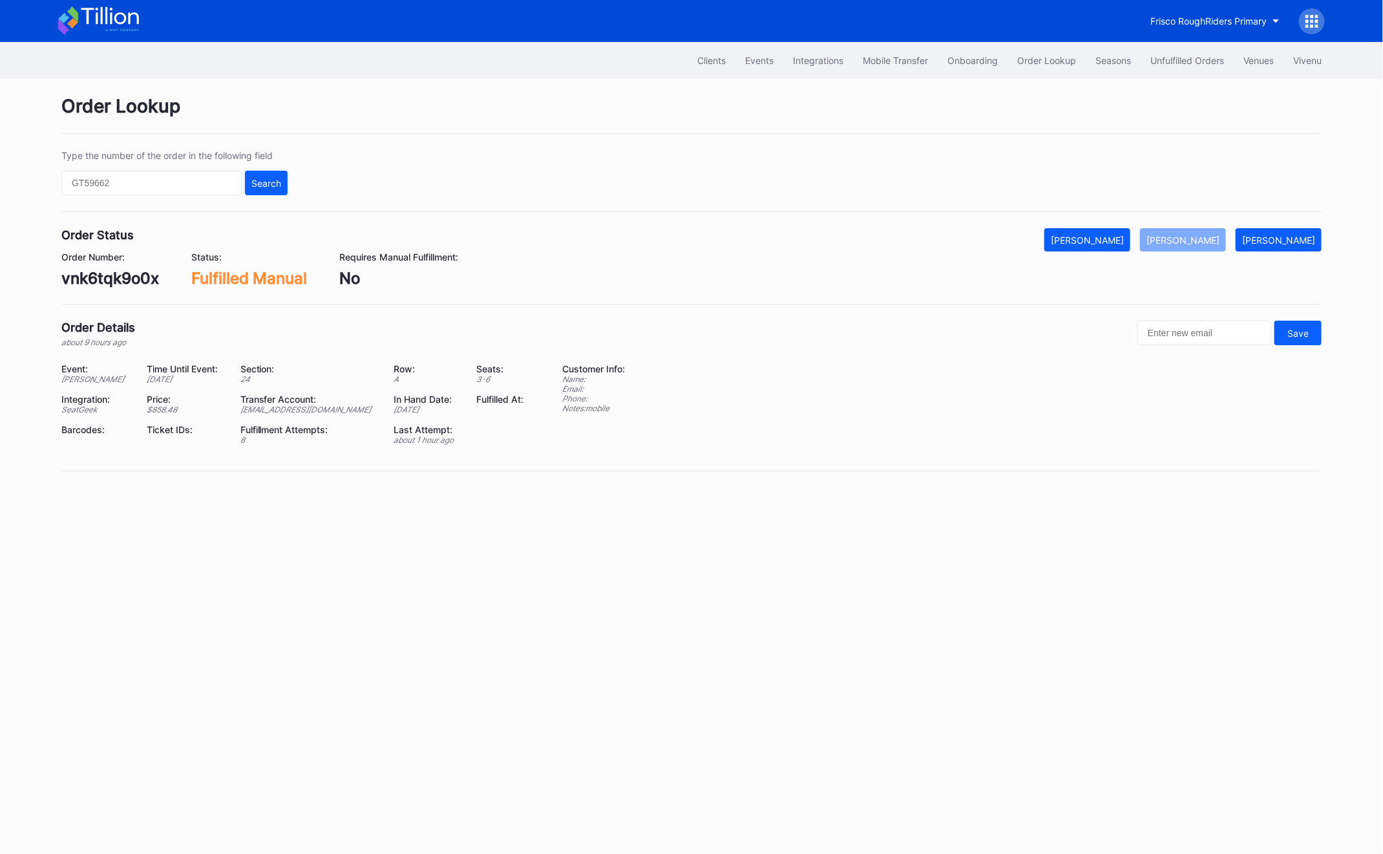
click at [100, 273] on div "vnk6tqk9o0x" at bounding box center [110, 278] width 98 height 19
copy div "vnk6tqk9o0x"
click at [1168, 56] on div "Unfulfilled Orders" at bounding box center [1187, 60] width 74 height 11
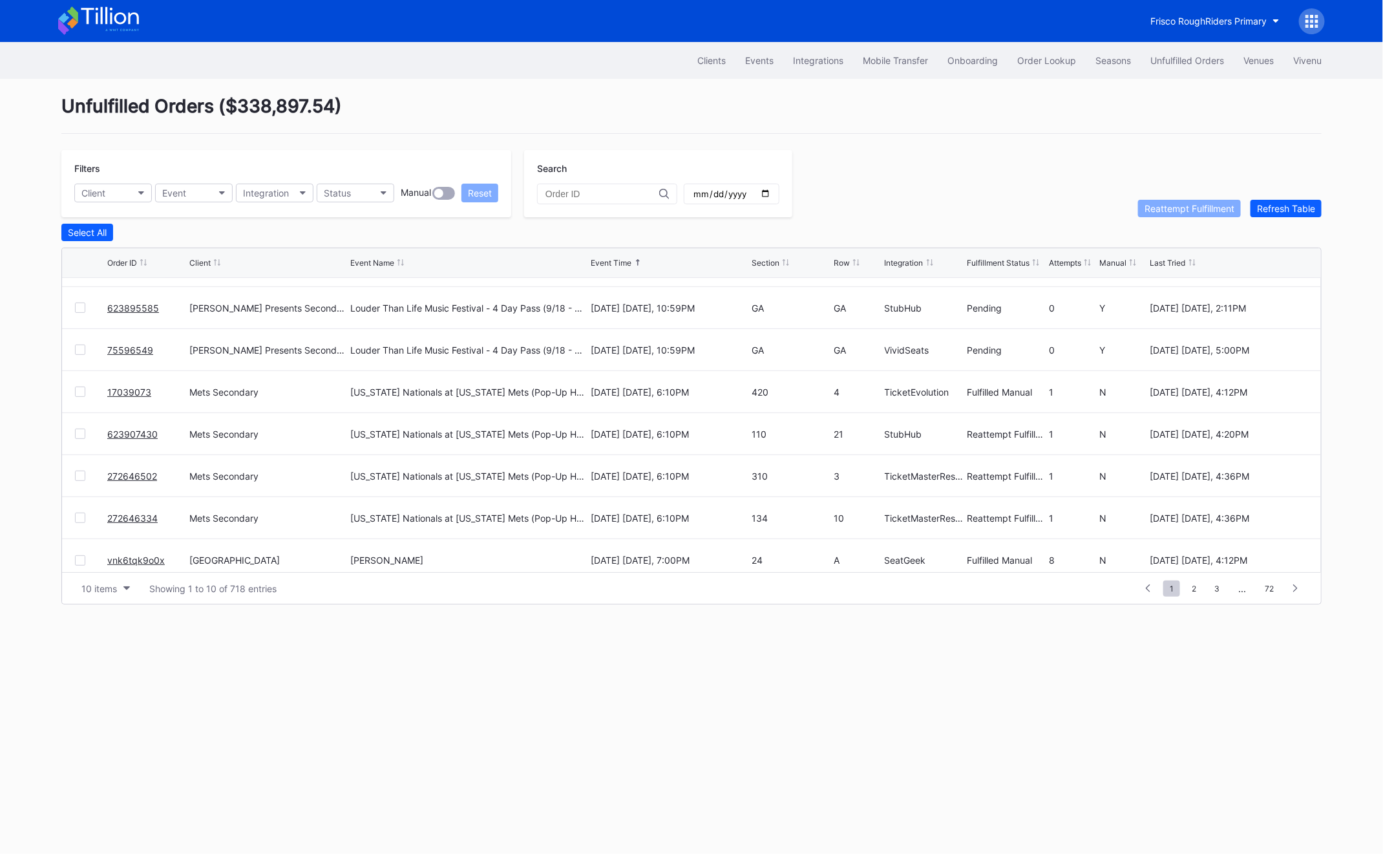
scroll to position [125, 0]
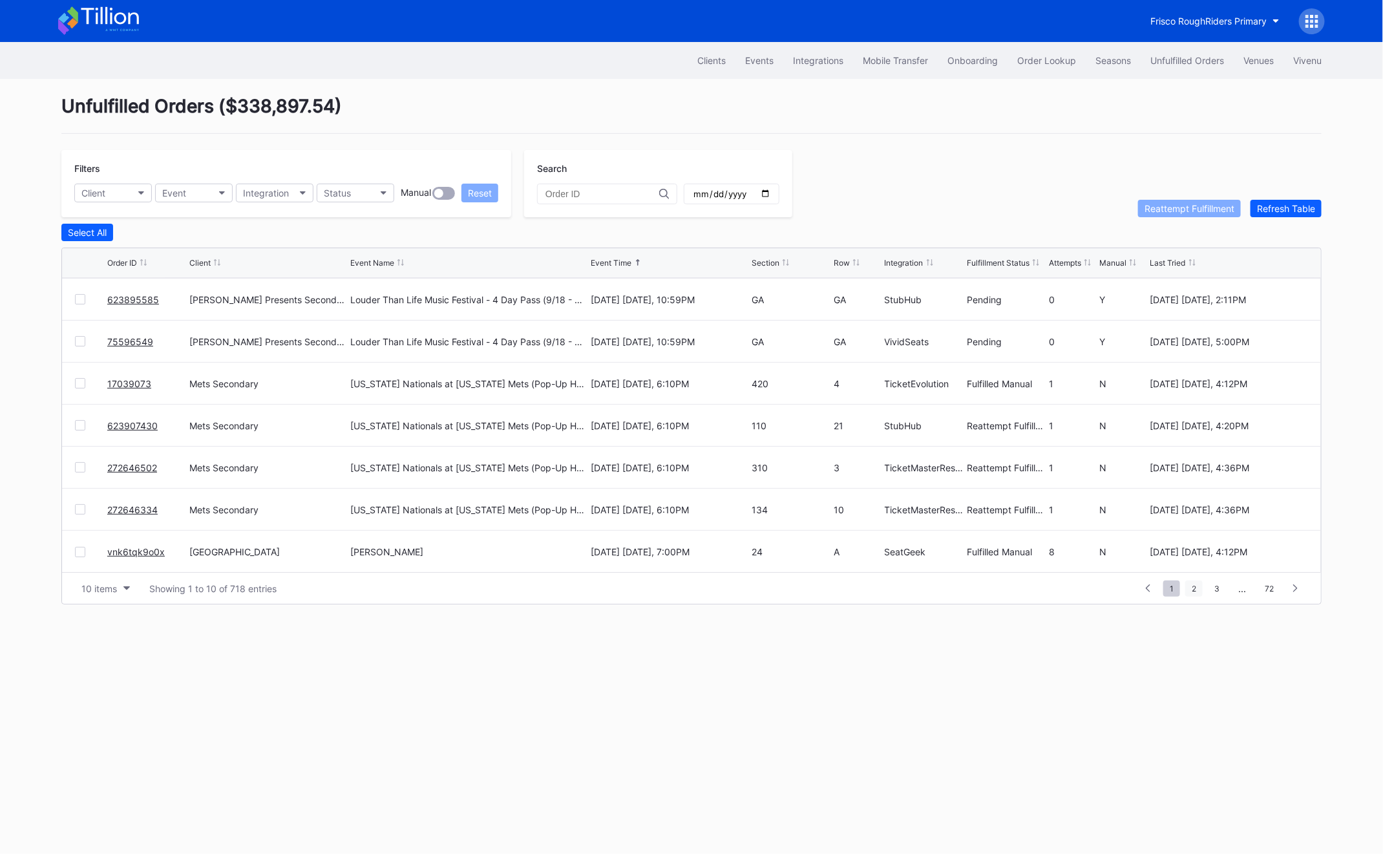
click at [1190, 591] on span "2" at bounding box center [1193, 588] width 17 height 16
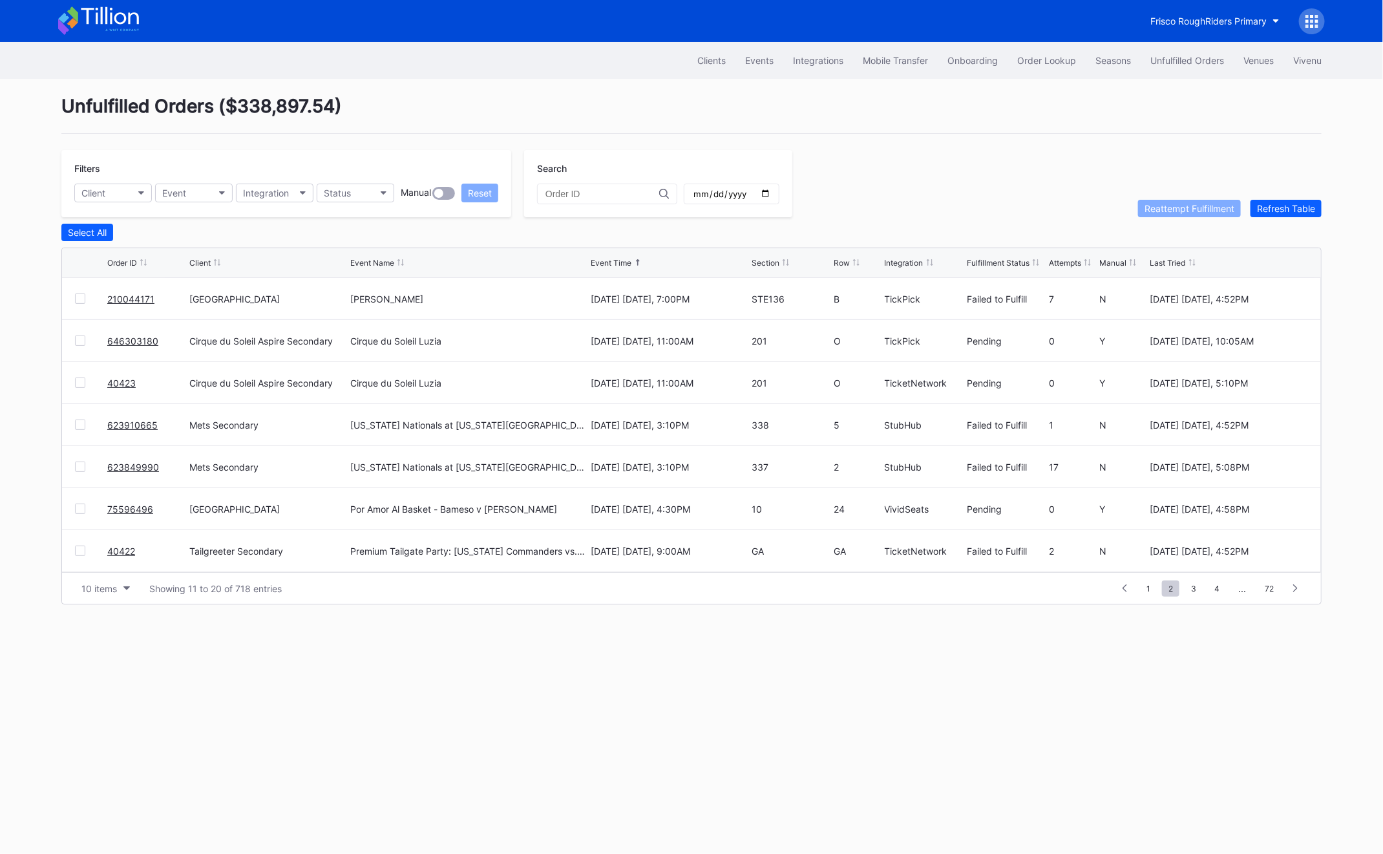
click at [116, 297] on link "210044171" at bounding box center [130, 298] width 47 height 11
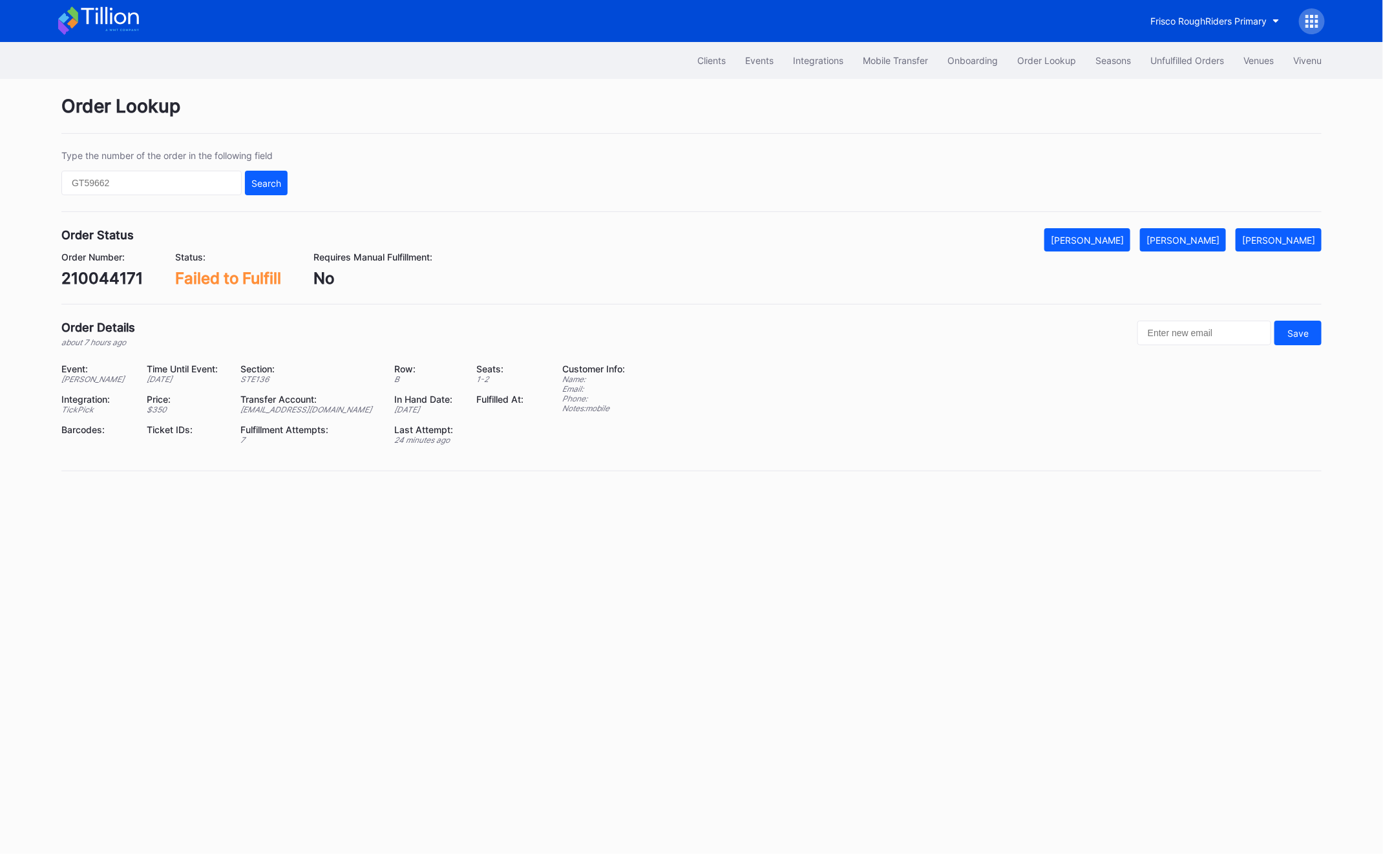
click at [111, 258] on div "Order Number:" at bounding box center [101, 256] width 81 height 11
click at [110, 271] on div "210044171" at bounding box center [101, 278] width 81 height 19
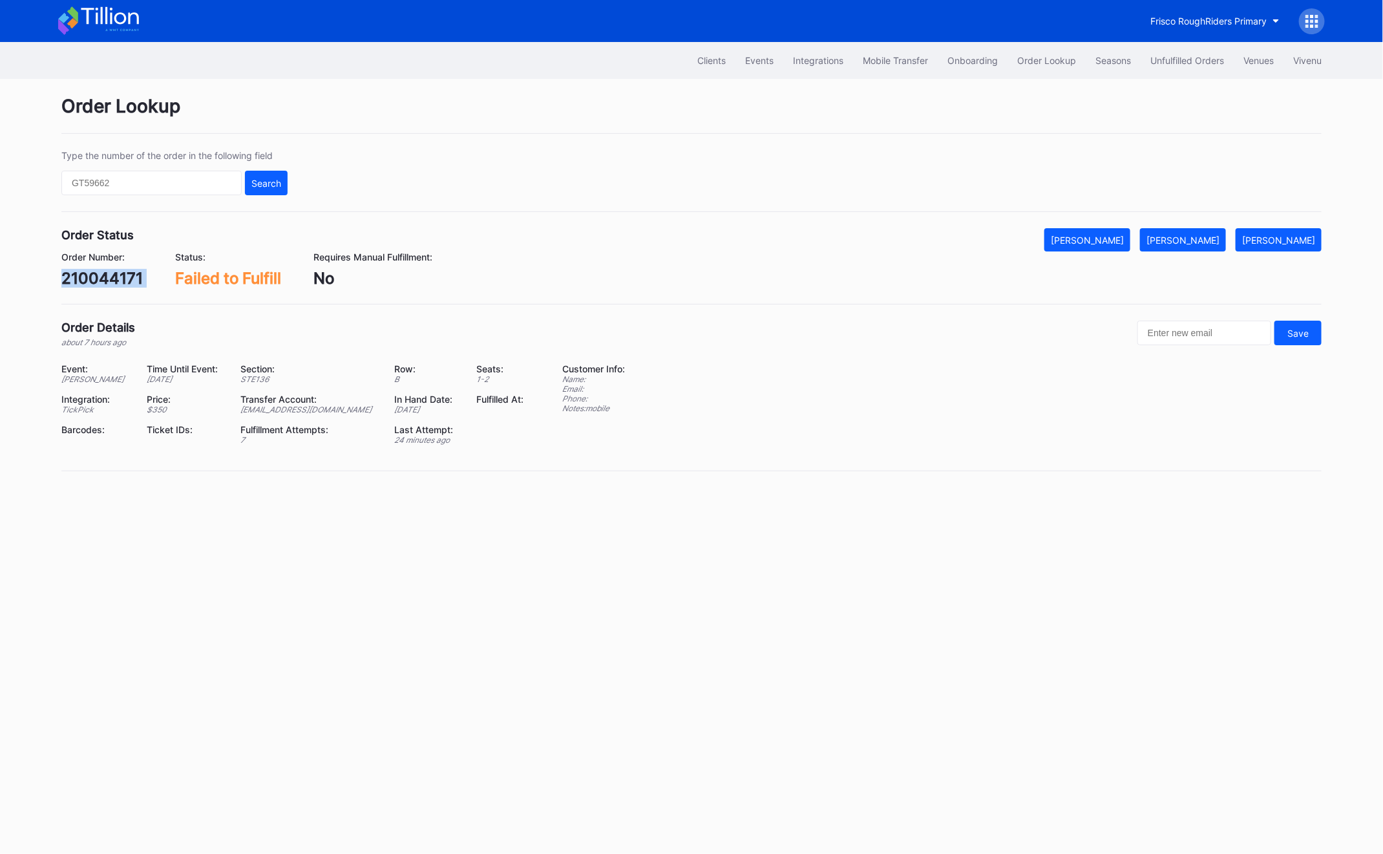
copy div "210044171"
click at [1209, 247] on button "[PERSON_NAME]" at bounding box center [1183, 239] width 86 height 23
click at [1178, 54] on button "Unfulfilled Orders" at bounding box center [1187, 60] width 93 height 24
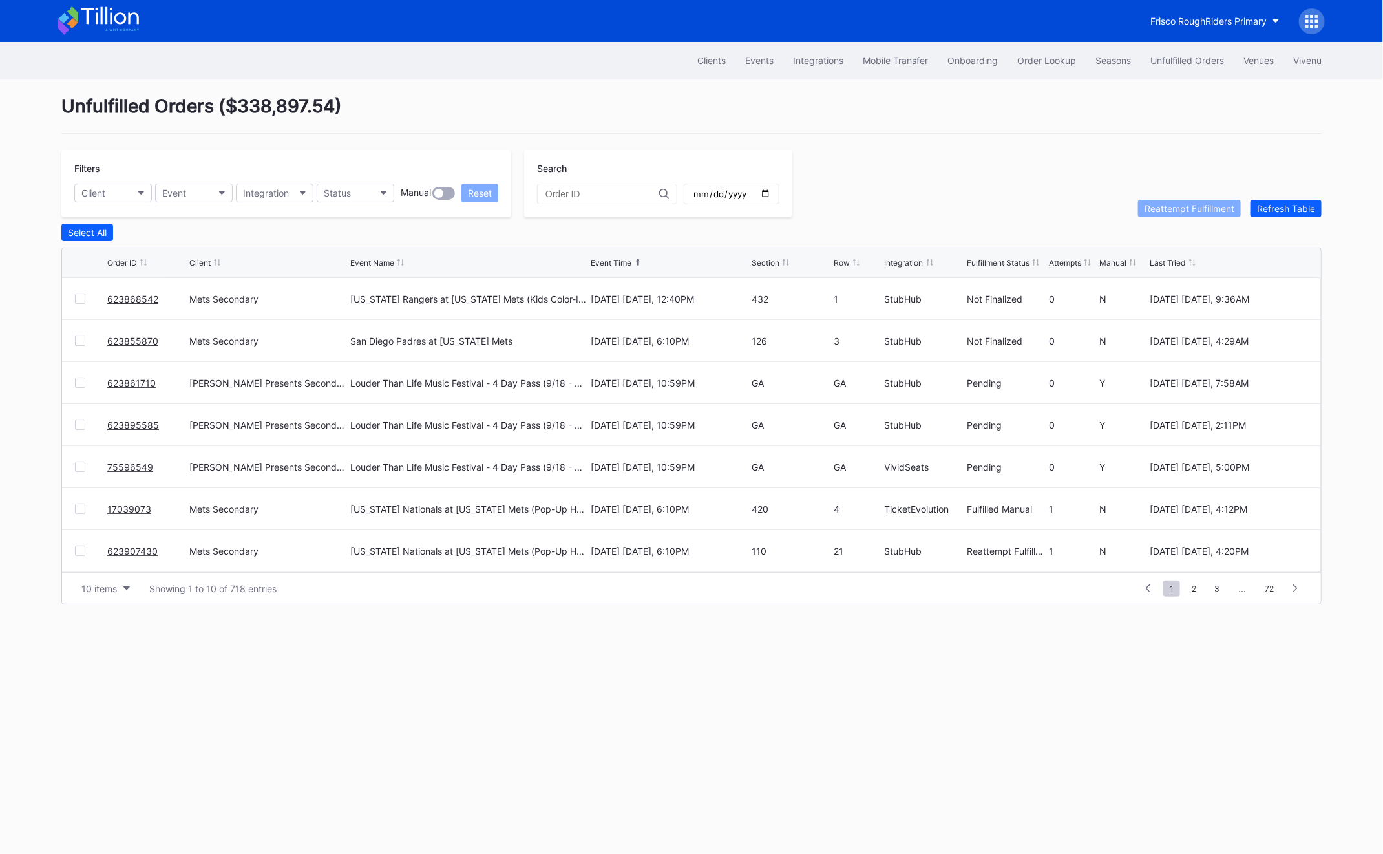
click at [1178, 54] on button "Unfulfilled Orders" at bounding box center [1187, 60] width 93 height 24
click at [1188, 589] on span "2" at bounding box center [1193, 588] width 17 height 16
